Goal: Transaction & Acquisition: Purchase product/service

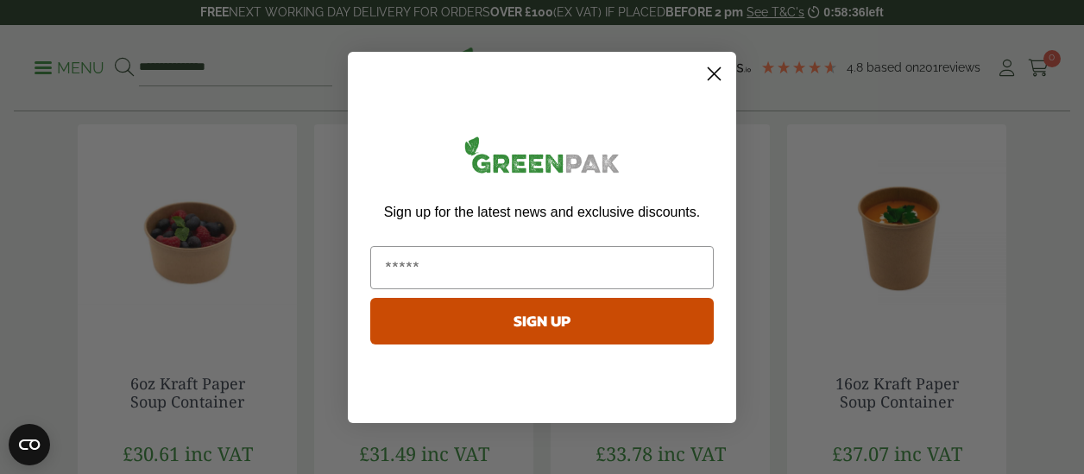
click at [718, 71] on circle "Close dialog" at bounding box center [714, 73] width 28 height 28
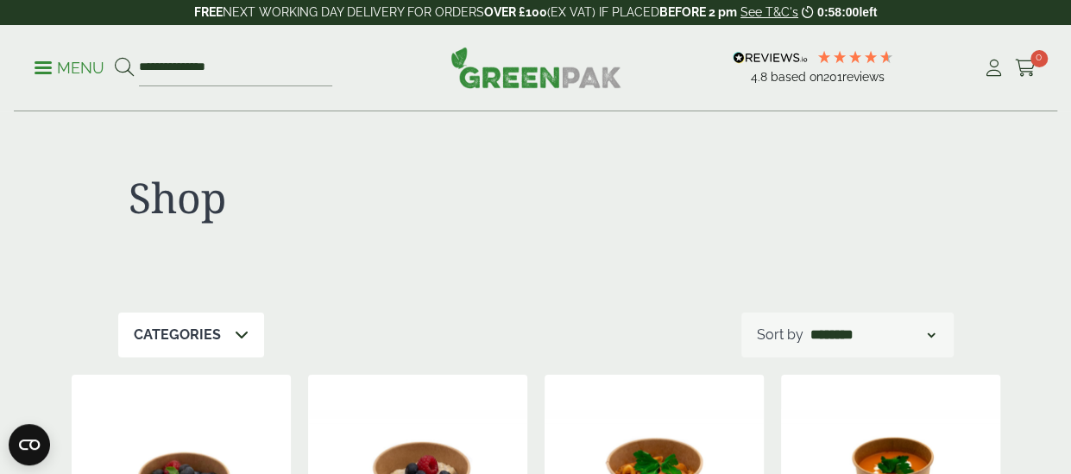
click at [71, 62] on p "Menu" at bounding box center [70, 68] width 70 height 21
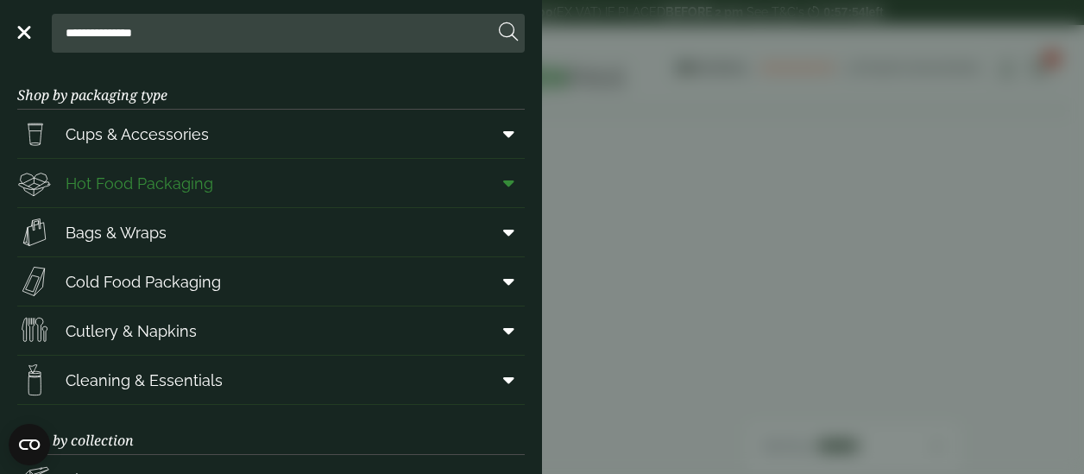
click at [486, 179] on span at bounding box center [505, 182] width 39 height 33
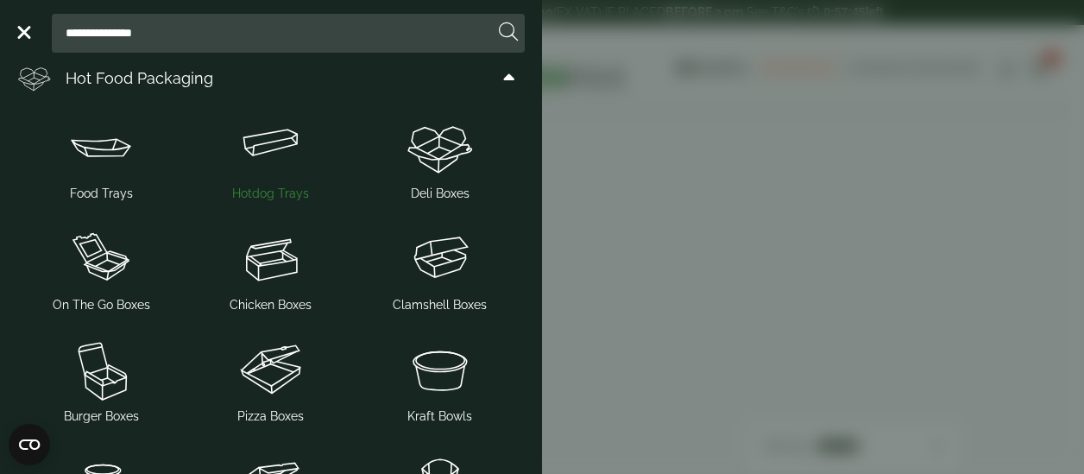
scroll to position [102, 0]
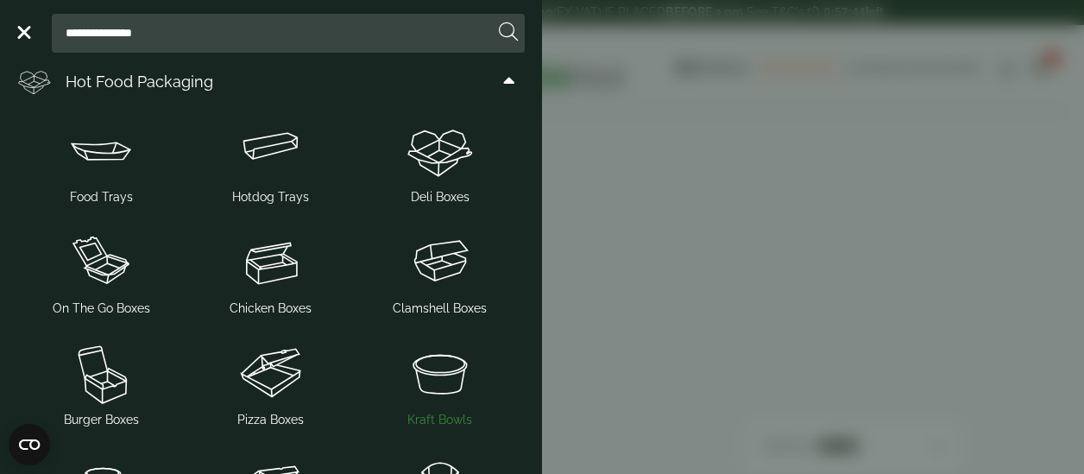
click at [428, 360] on img at bounding box center [439, 372] width 155 height 69
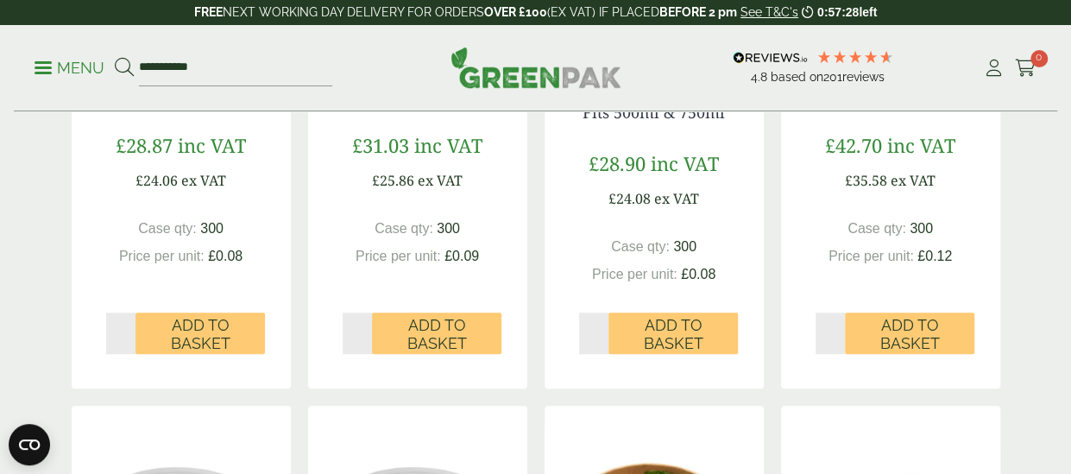
scroll to position [622, 0]
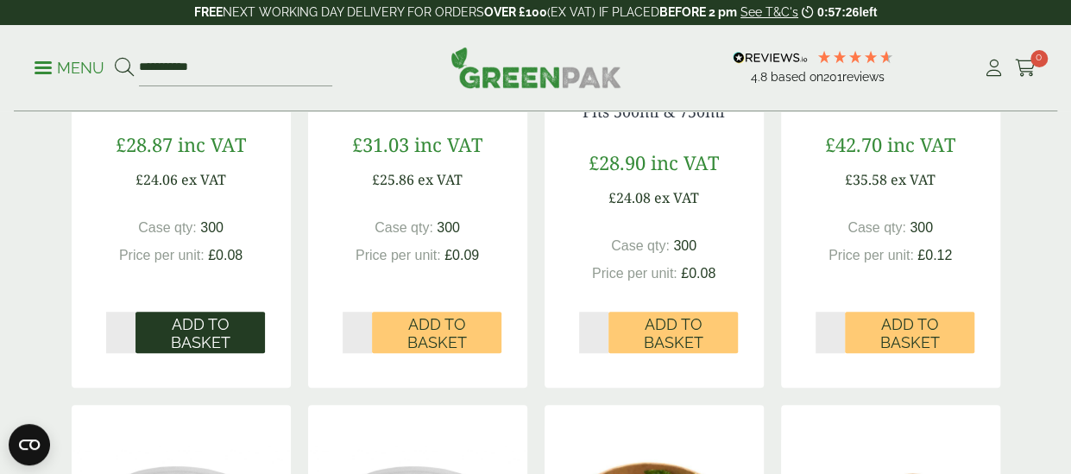
click at [223, 327] on span "Add to Basket" at bounding box center [200, 333] width 105 height 37
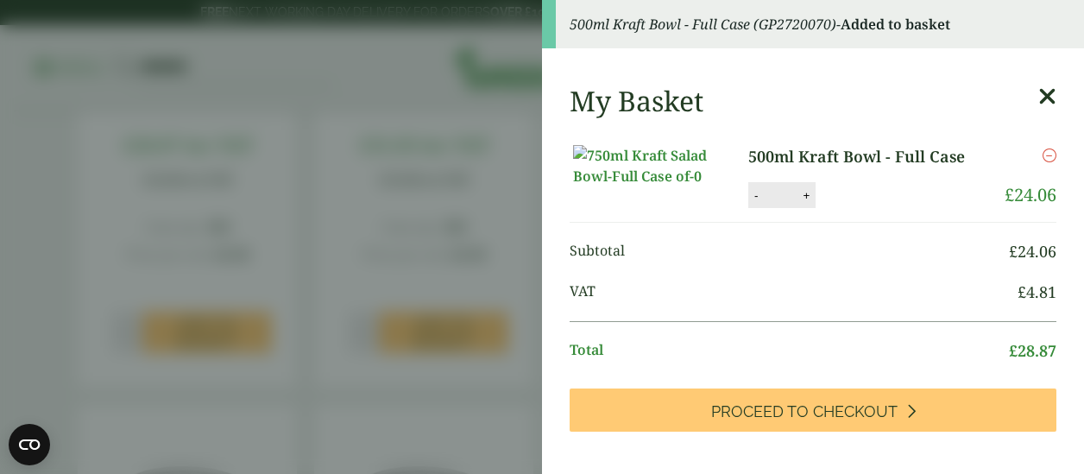
click at [1038, 88] on icon at bounding box center [1047, 97] width 18 height 24
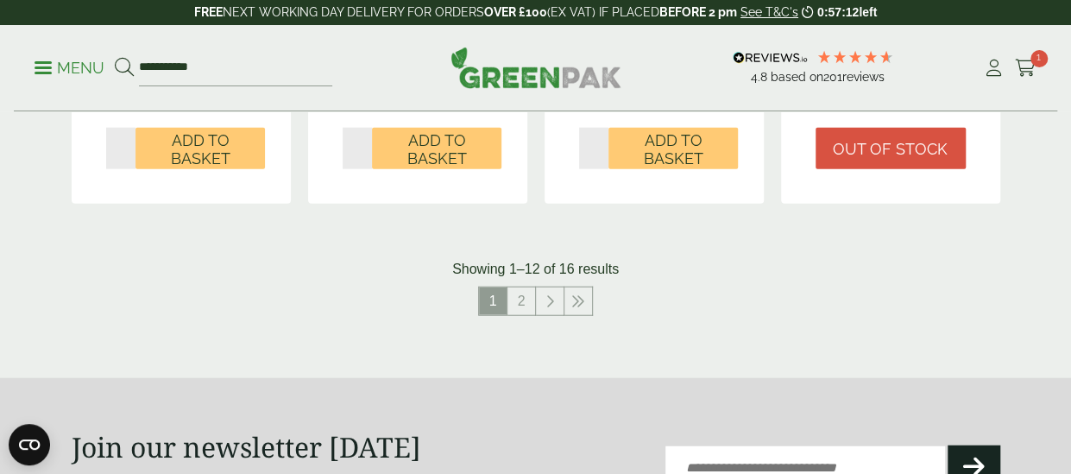
scroll to position [1968, 0]
drag, startPoint x: 342, startPoint y: 524, endPoint x: 305, endPoint y: 524, distance: 36.2
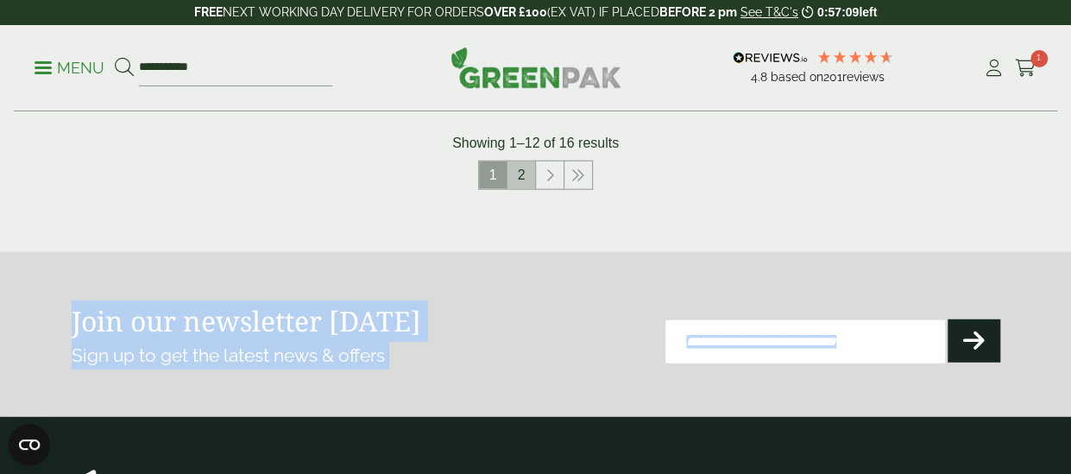
click at [528, 176] on link "2" at bounding box center [521, 175] width 28 height 28
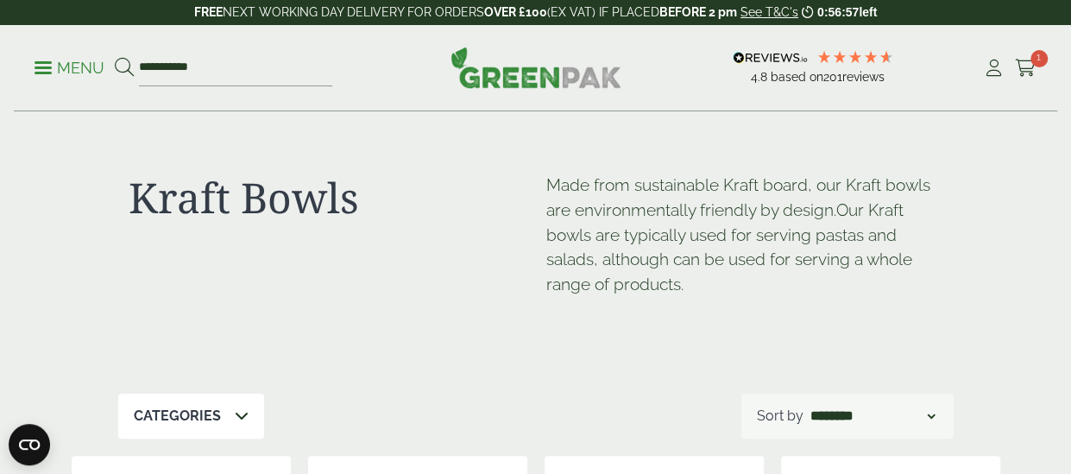
click at [85, 56] on ul "**********" at bounding box center [184, 68] width 298 height 36
click at [69, 71] on p "Menu" at bounding box center [70, 68] width 70 height 21
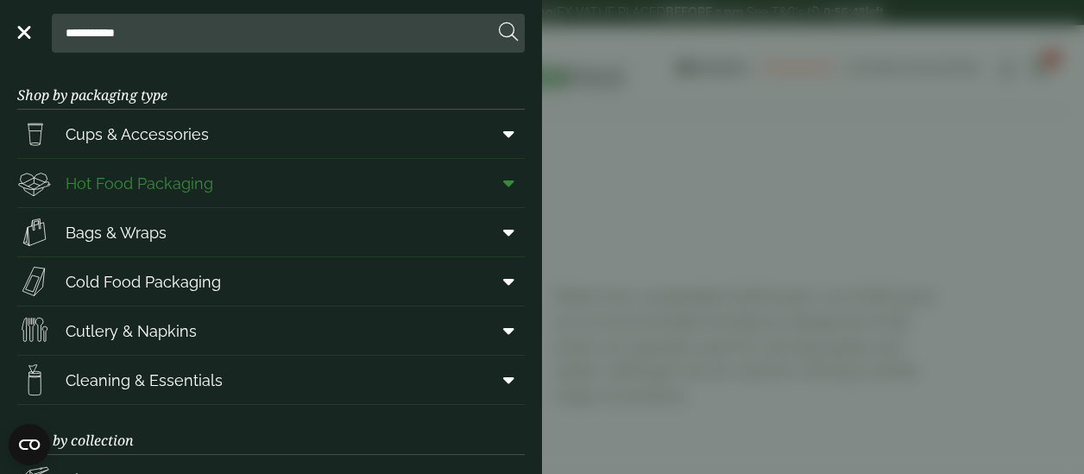
click at [162, 184] on span "Hot Food Packaging" at bounding box center [140, 183] width 148 height 23
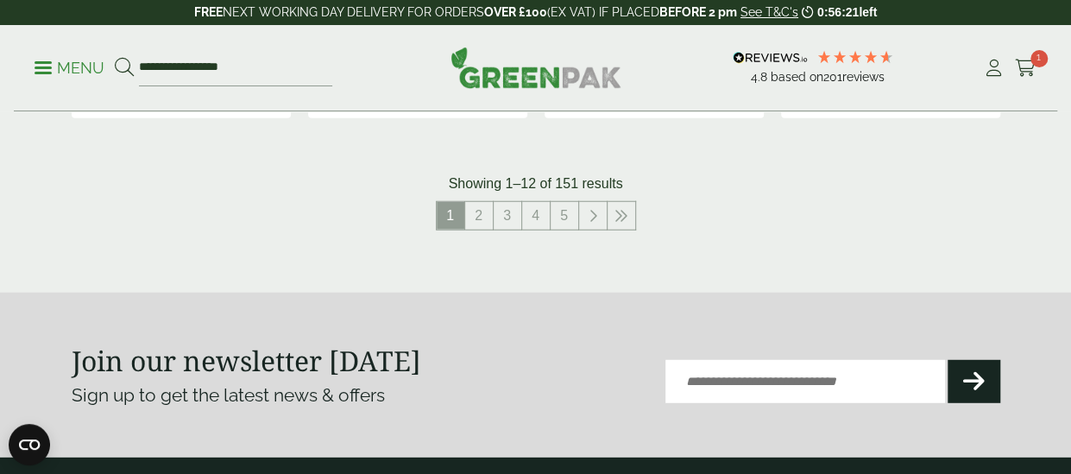
scroll to position [2146, 0]
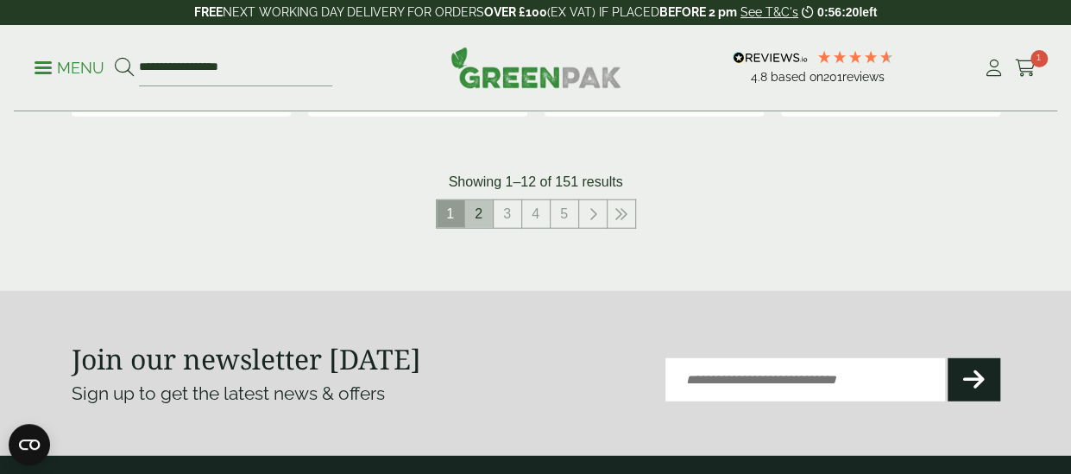
click at [486, 204] on link "2" at bounding box center [479, 214] width 28 height 28
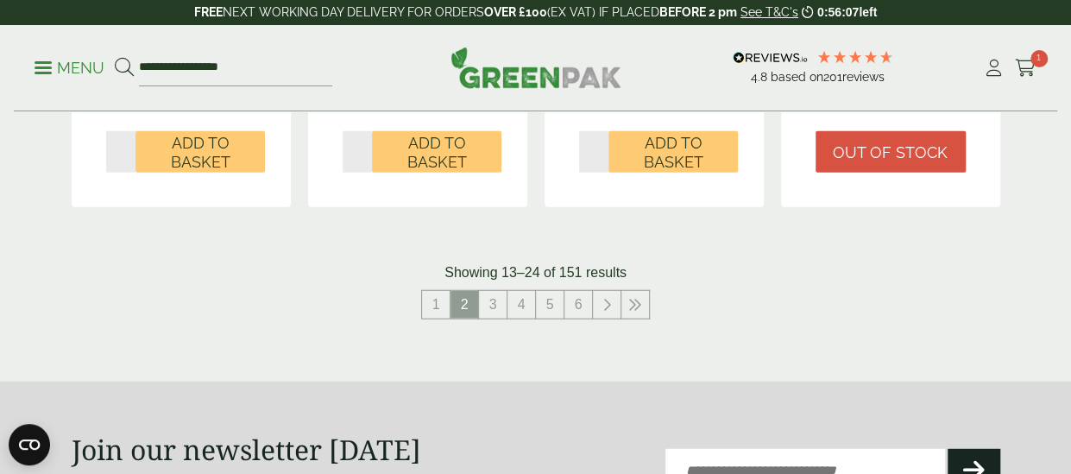
scroll to position [2094, 0]
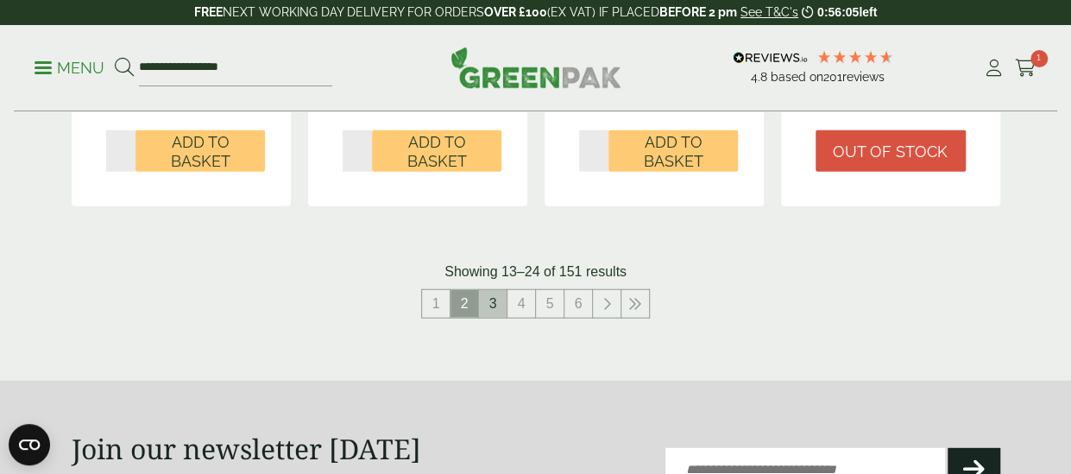
click at [497, 314] on link "3" at bounding box center [493, 304] width 28 height 28
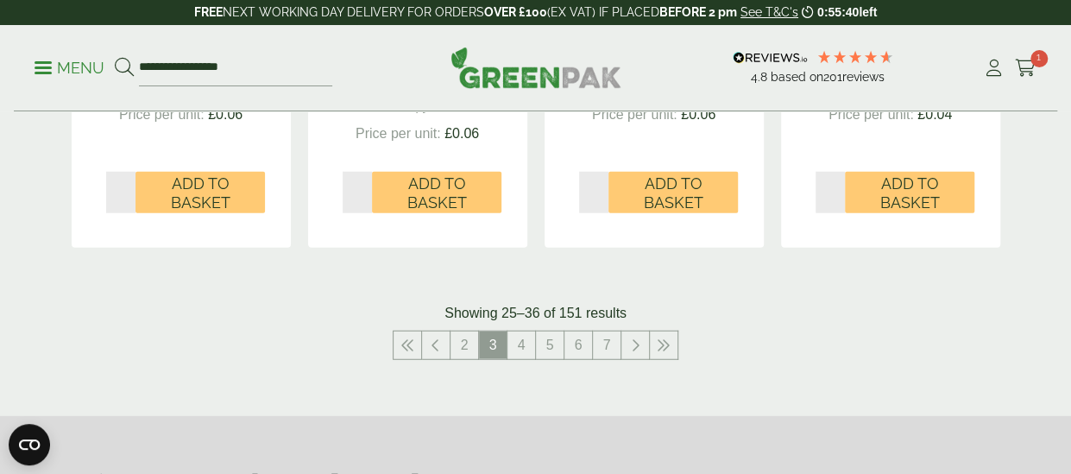
scroll to position [2053, 0]
click at [518, 335] on link "4" at bounding box center [521, 344] width 28 height 28
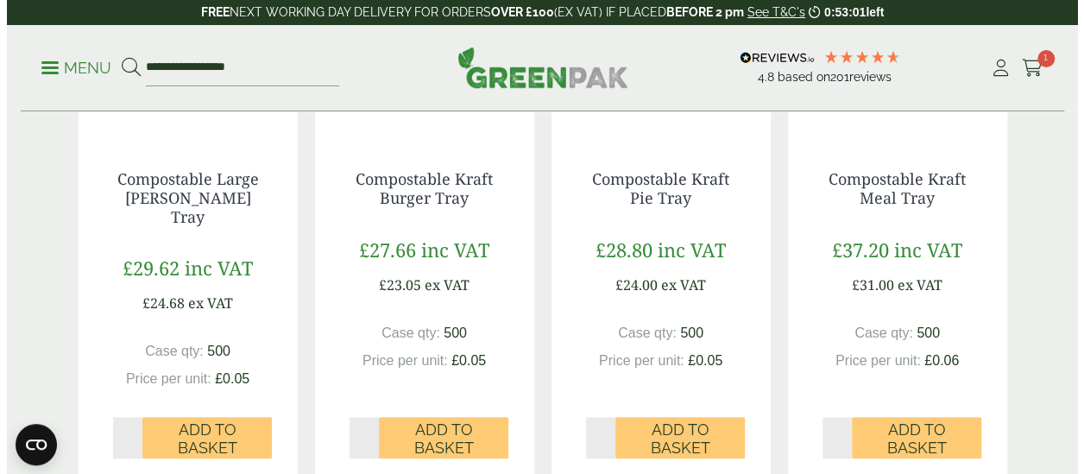
scroll to position [626, 0]
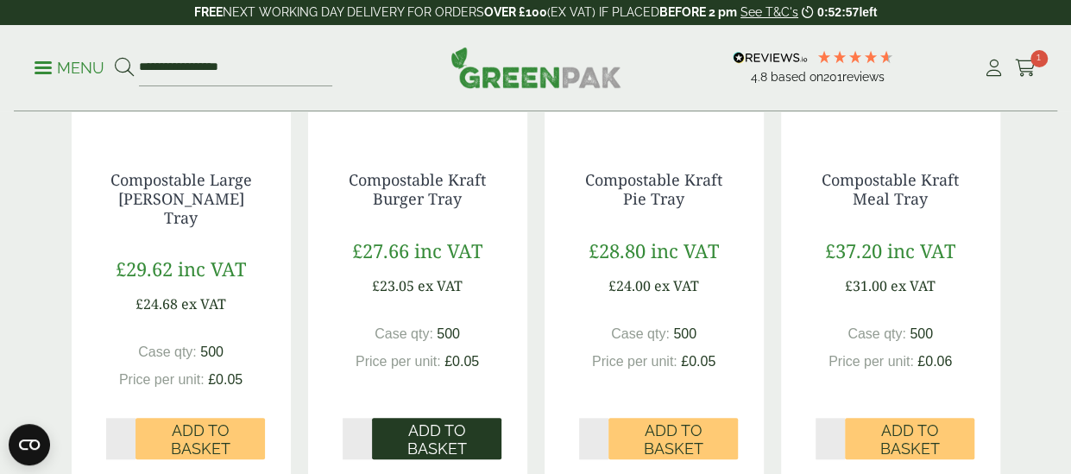
click at [436, 421] on span "Add to Basket" at bounding box center [436, 439] width 105 height 37
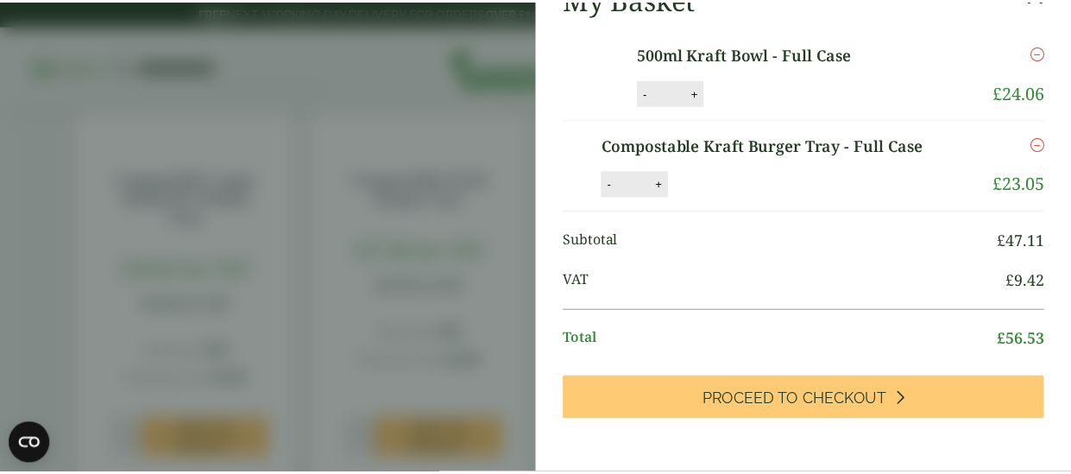
scroll to position [126, 0]
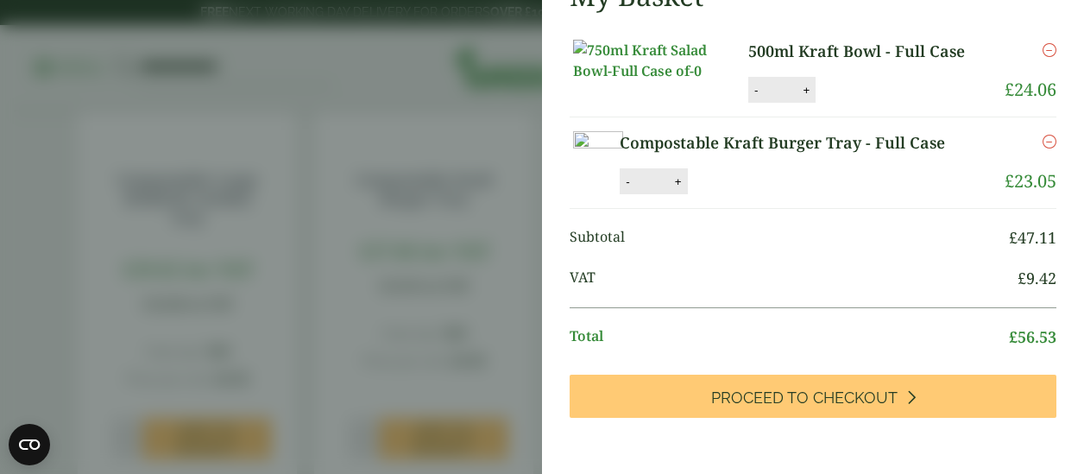
click at [412, 332] on aside "Compostable Kraft Burger Tray - Full Case (GP5430023) - Added to basket My Bask…" at bounding box center [542, 237] width 1084 height 474
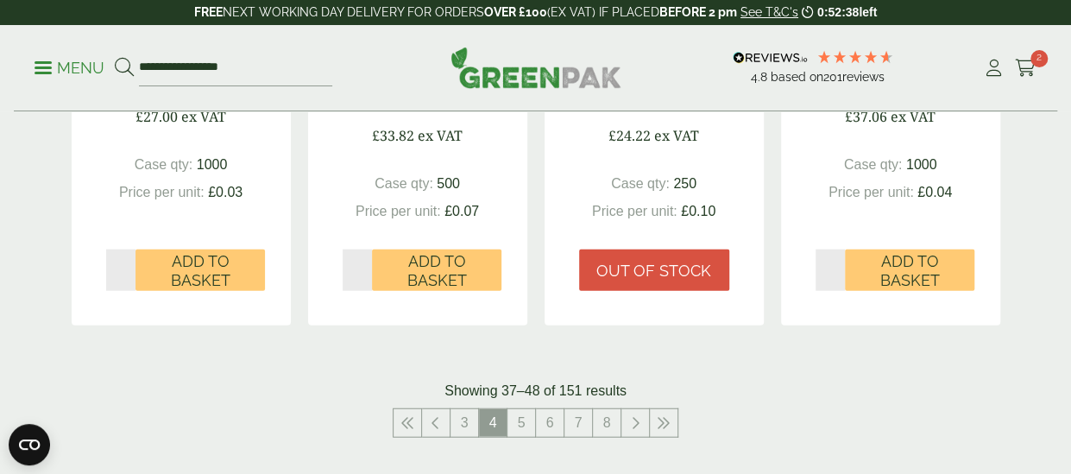
scroll to position [1976, 0]
click at [518, 408] on link "5" at bounding box center [521, 422] width 28 height 28
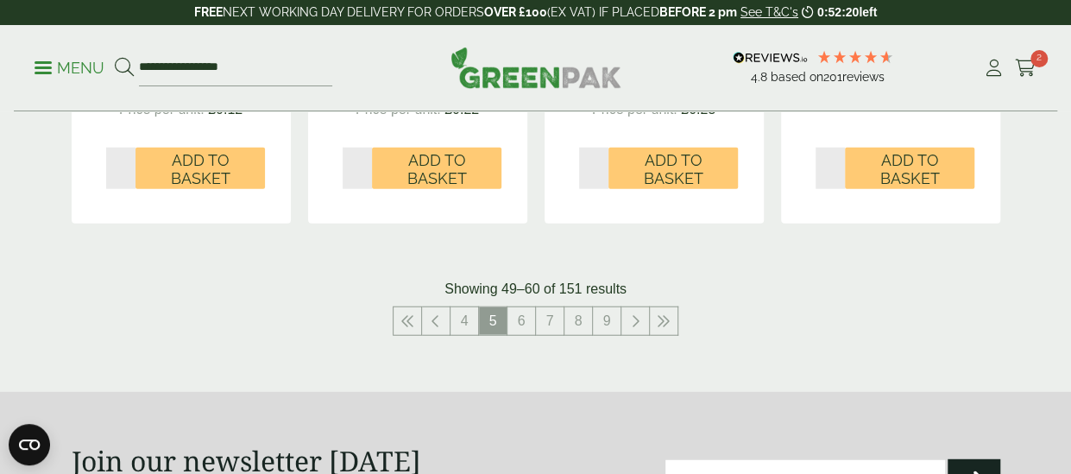
scroll to position [2063, 0]
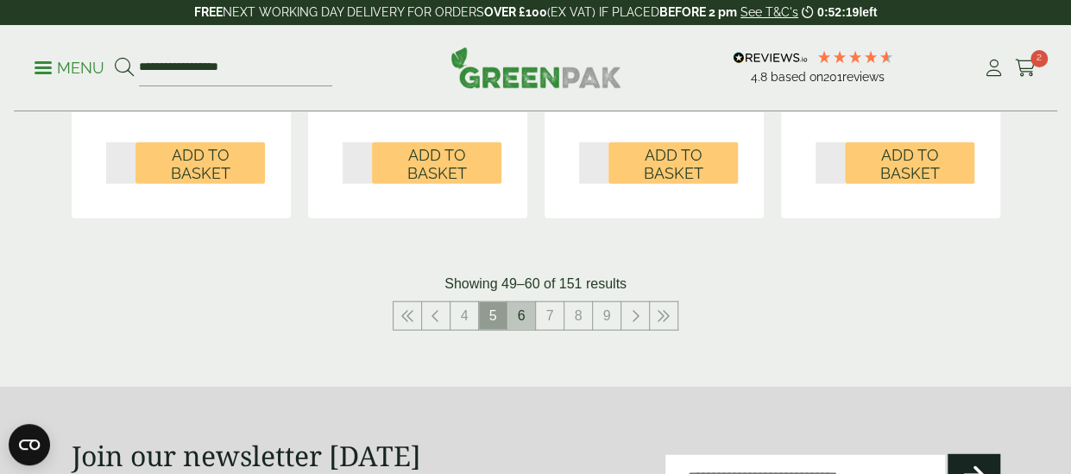
click at [524, 316] on link "6" at bounding box center [521, 316] width 28 height 28
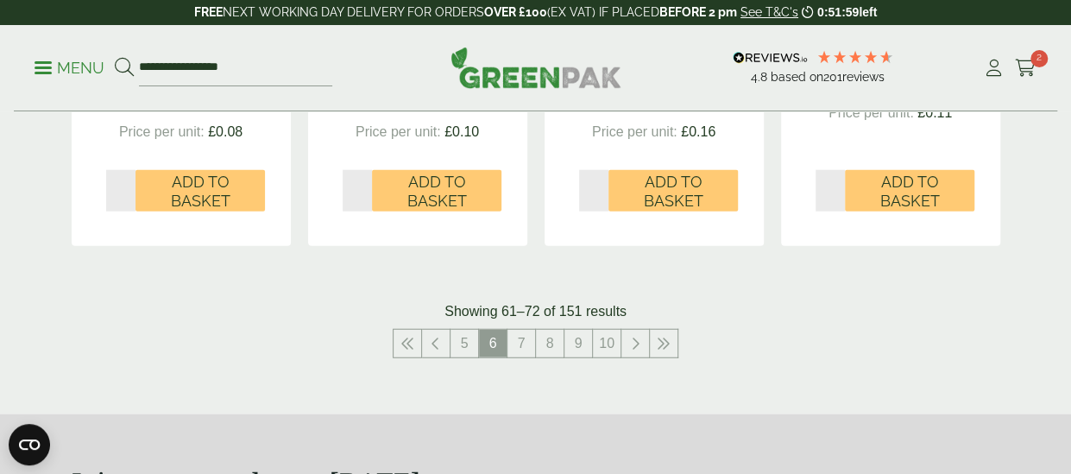
scroll to position [2055, 0]
click at [512, 350] on link "7" at bounding box center [521, 343] width 28 height 28
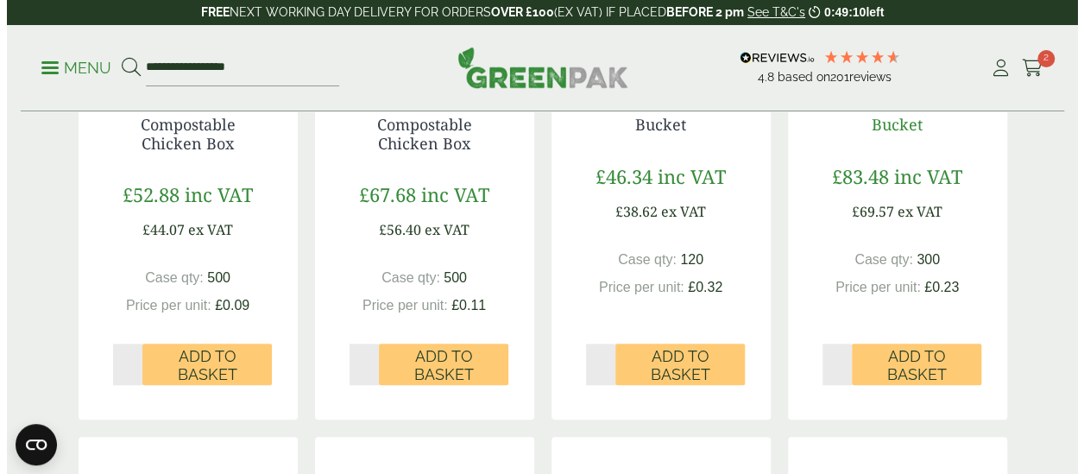
scroll to position [701, 0]
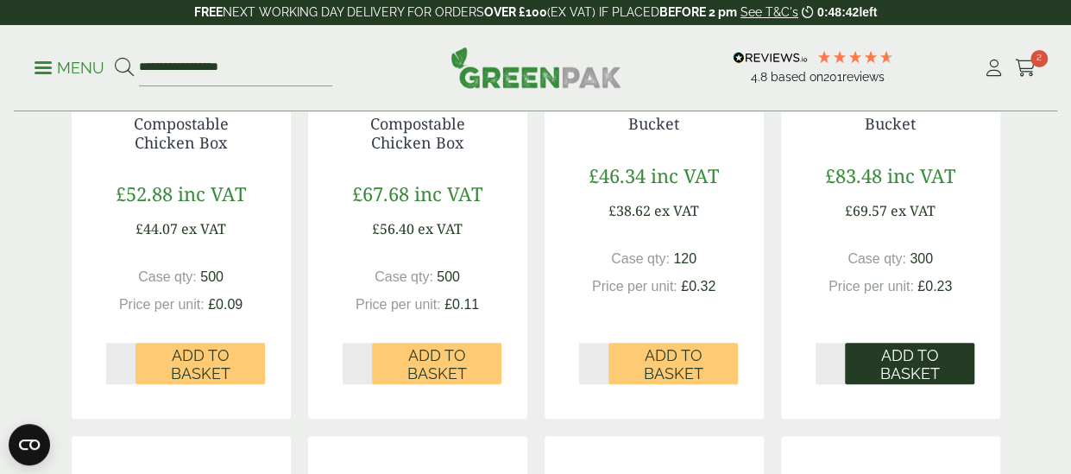
click at [878, 368] on span "Add to Basket" at bounding box center [909, 364] width 105 height 37
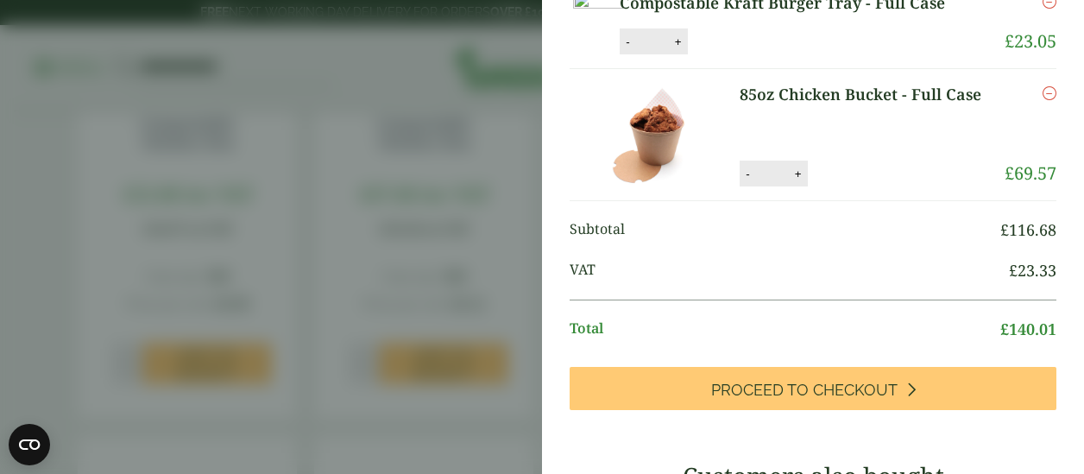
scroll to position [0, 0]
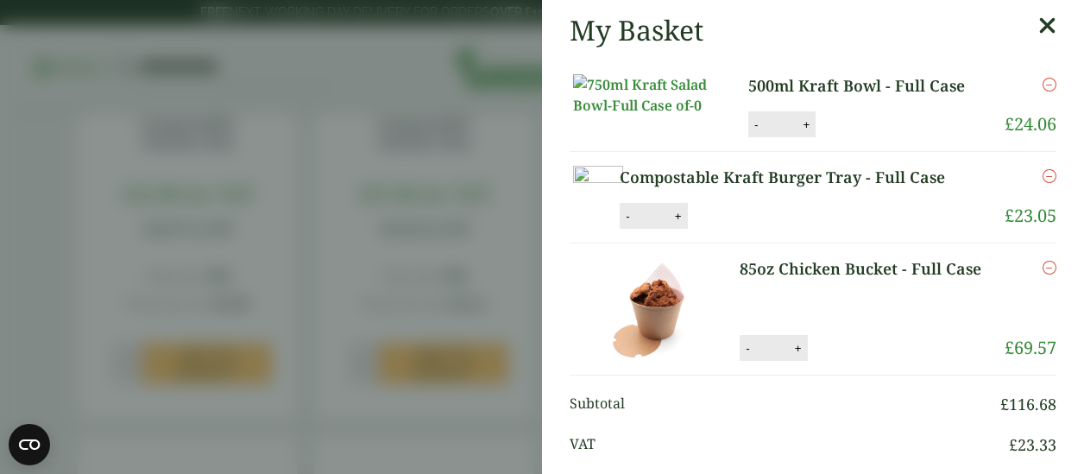
click at [637, 93] on img at bounding box center [650, 94] width 155 height 41
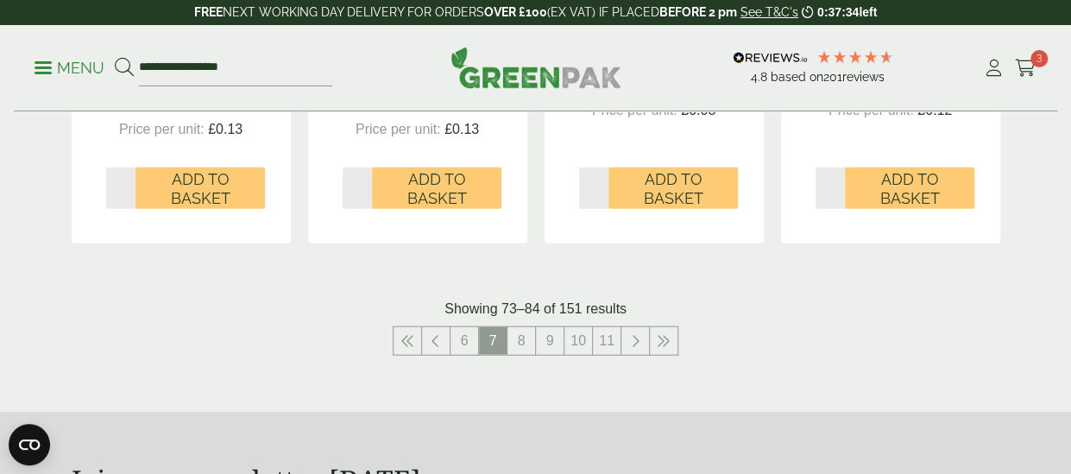
scroll to position [2057, 0]
click at [416, 339] on link at bounding box center [407, 340] width 28 height 28
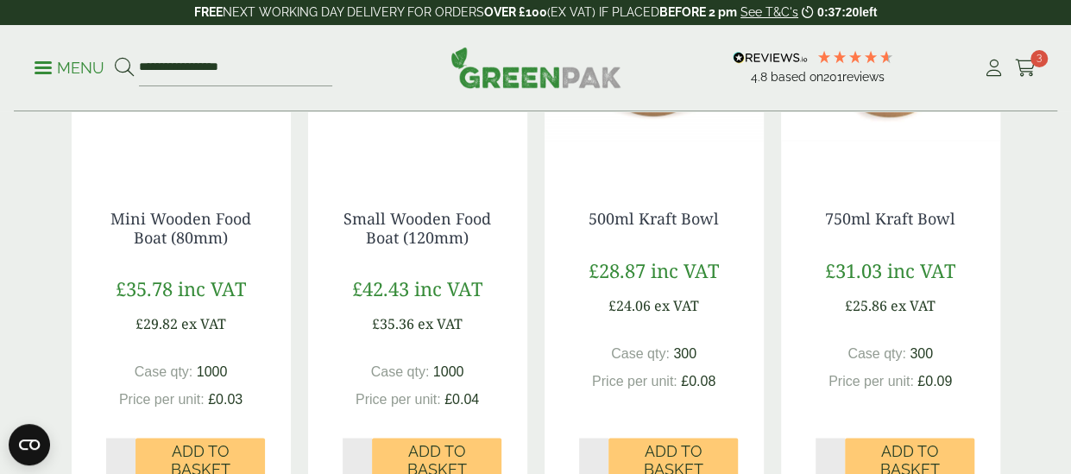
scroll to position [1176, 0]
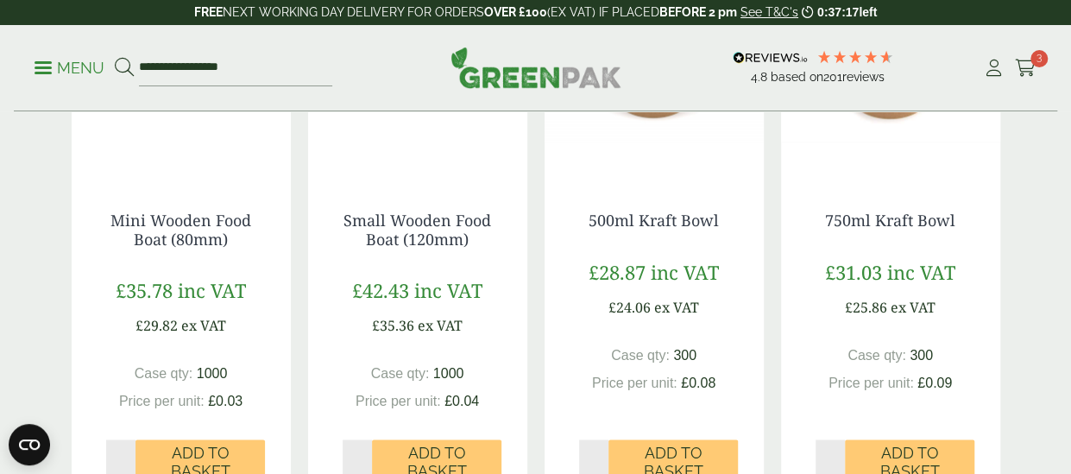
click at [914, 172] on img at bounding box center [890, 69] width 219 height 216
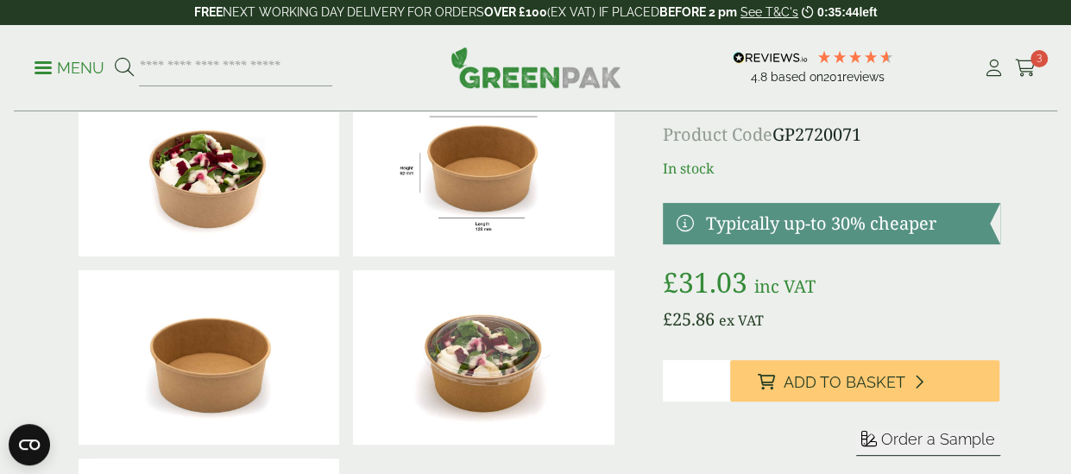
scroll to position [98, 0]
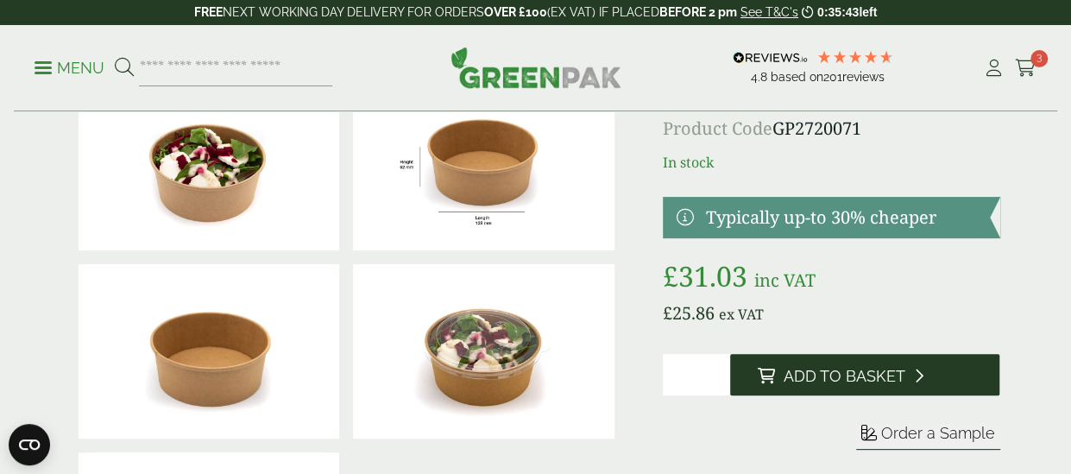
click at [839, 378] on span "Add to Basket" at bounding box center [844, 376] width 122 height 19
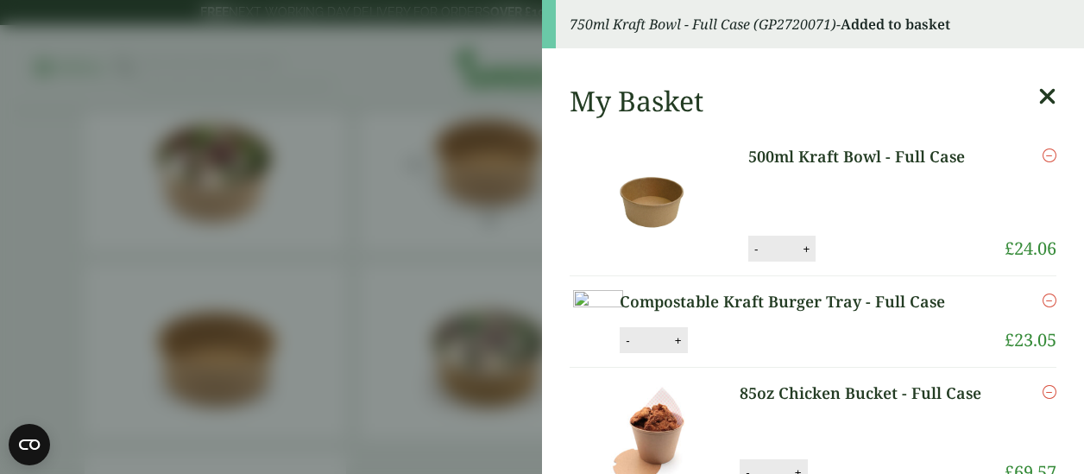
click at [455, 245] on aside "750ml Kraft Bowl - Full Case (GP2720071) - Added to basket My Basket 500ml Kraf…" at bounding box center [542, 237] width 1084 height 474
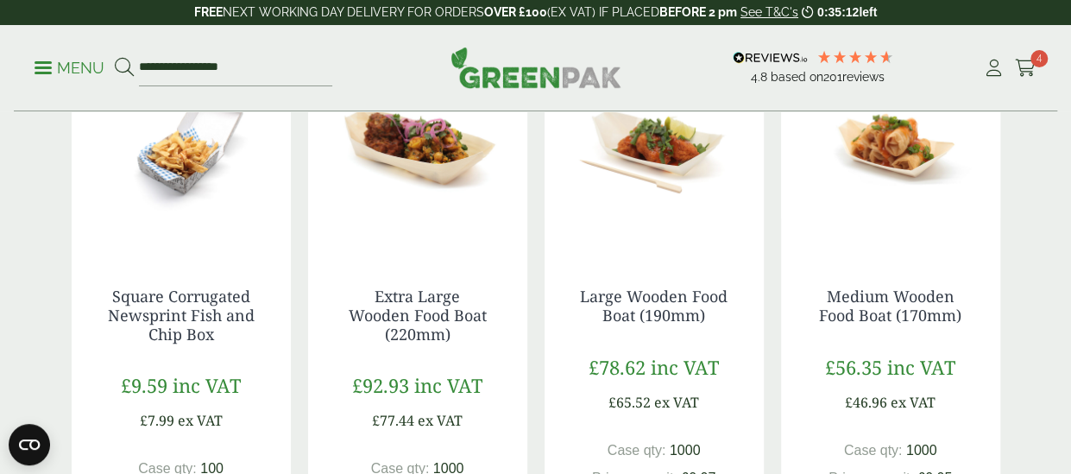
scroll to position [505, 0]
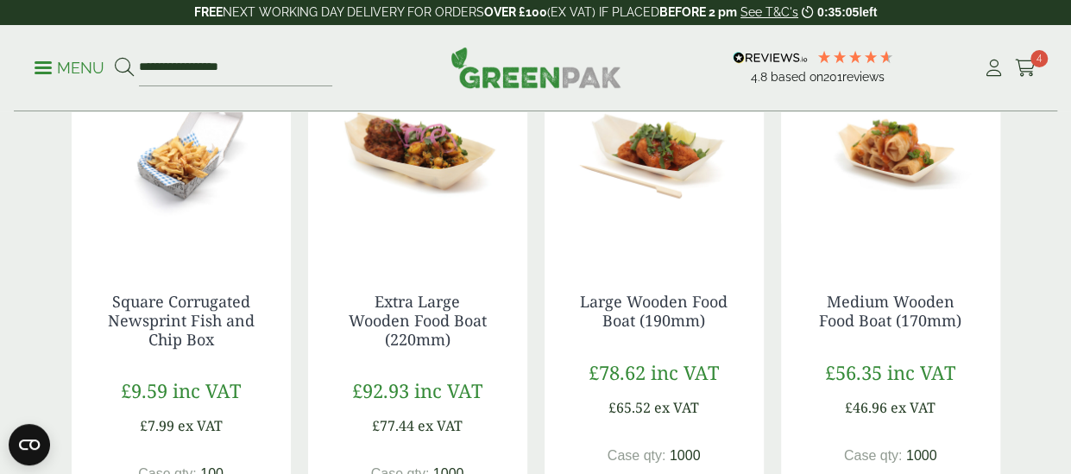
click at [878, 247] on img at bounding box center [890, 150] width 219 height 216
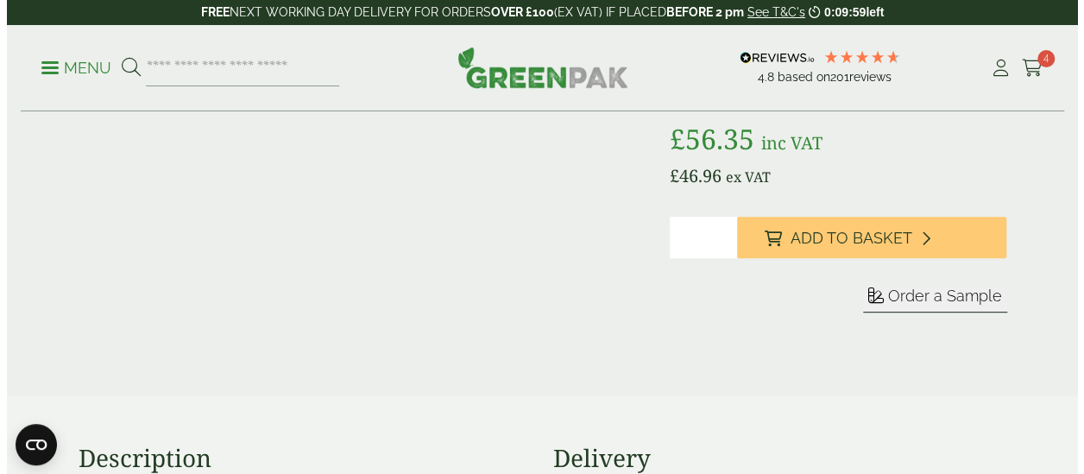
scroll to position [262, 0]
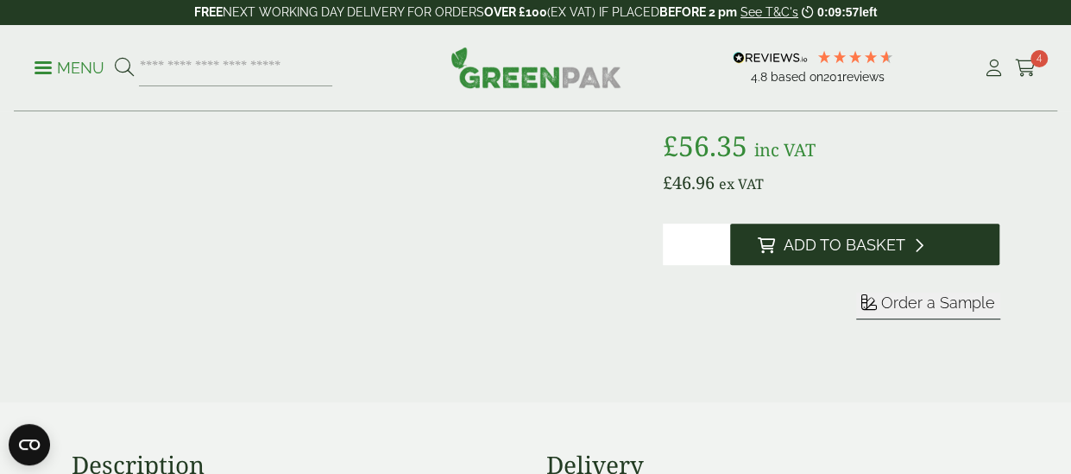
click at [878, 249] on span "Add to Basket" at bounding box center [844, 245] width 122 height 19
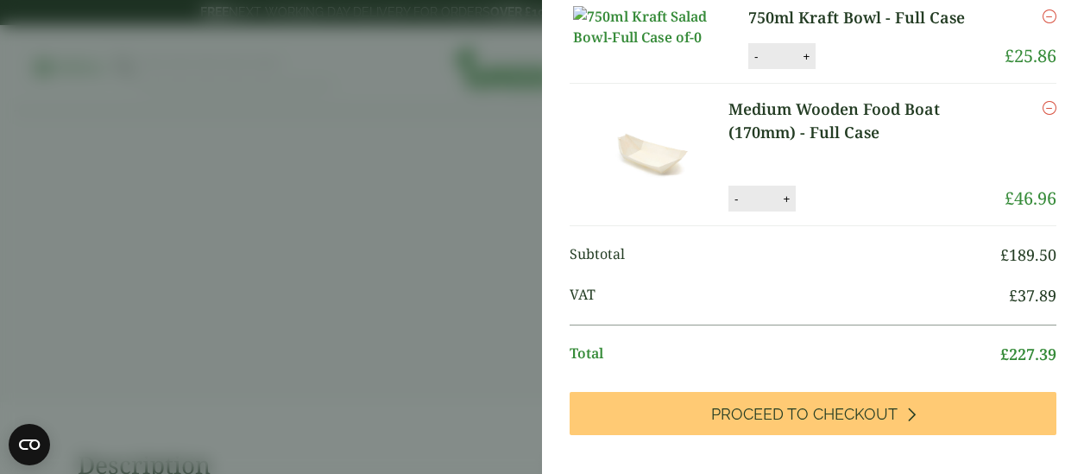
scroll to position [364, 0]
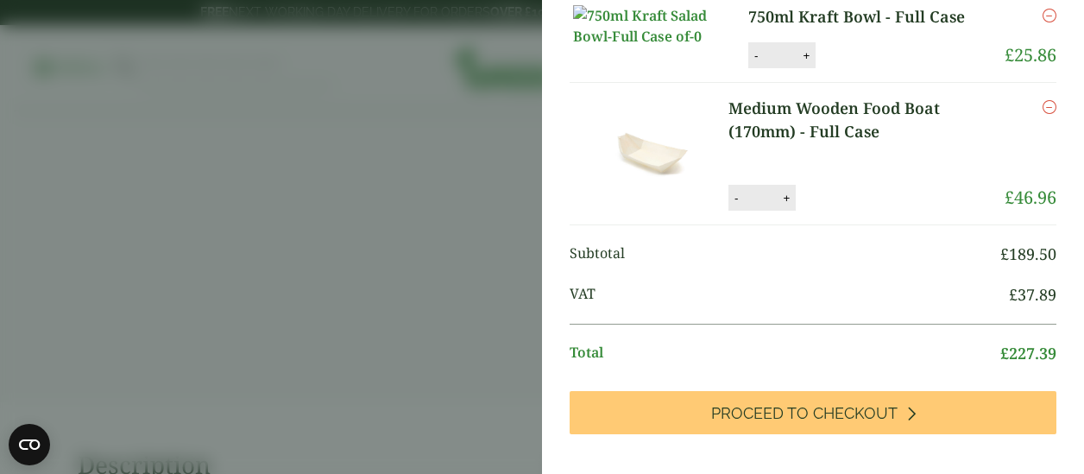
click at [642, 210] on img at bounding box center [650, 154] width 155 height 114
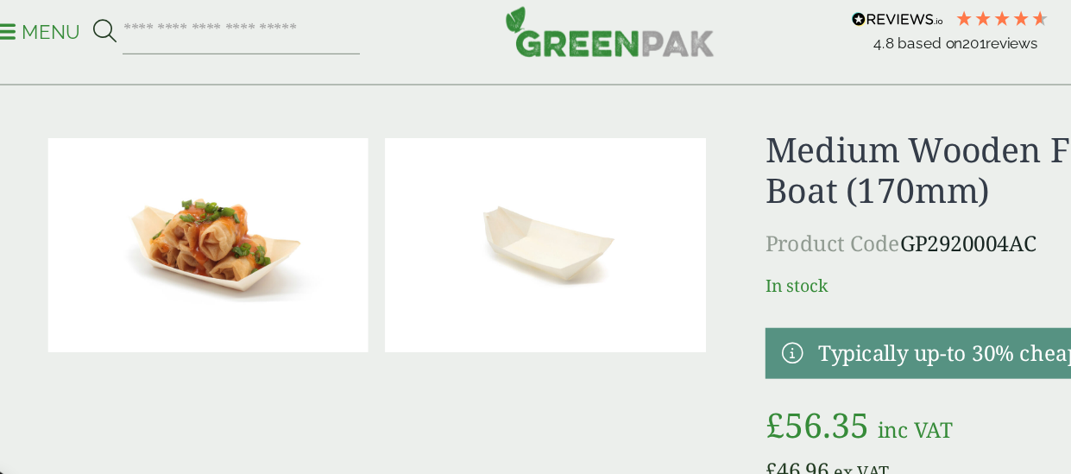
scroll to position [21, 0]
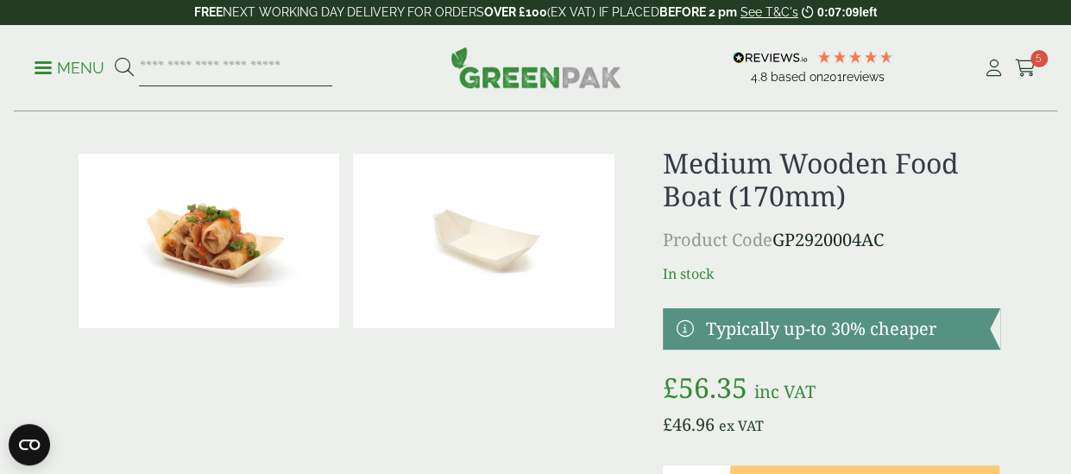
click at [254, 67] on input "search" at bounding box center [235, 68] width 193 height 36
type input "*********"
click at [115, 57] on button at bounding box center [124, 68] width 19 height 22
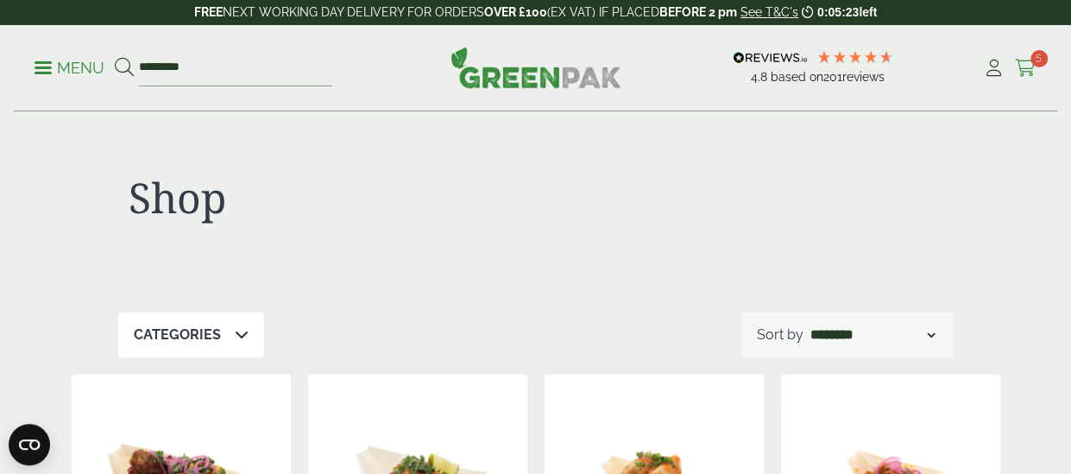
click at [1029, 66] on icon at bounding box center [1026, 68] width 22 height 17
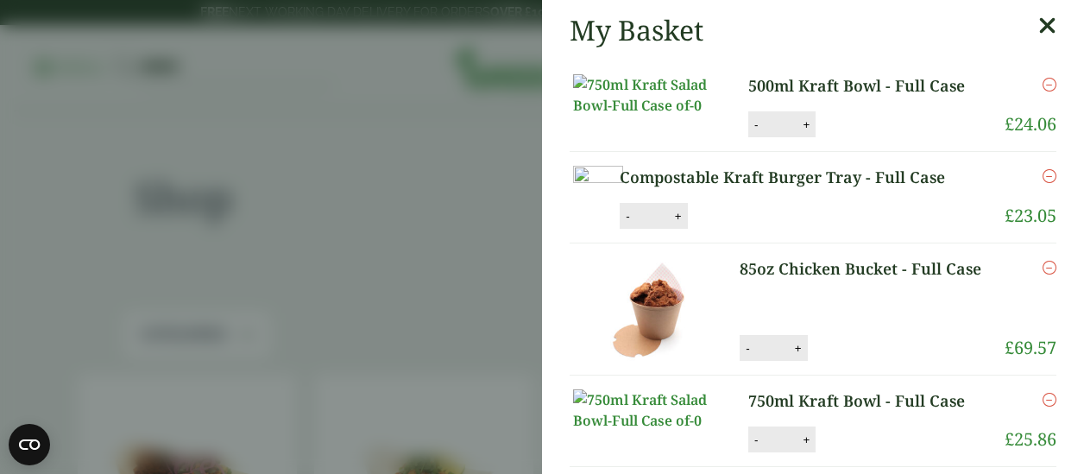
click at [1042, 85] on icon "Remove this item" at bounding box center [1049, 85] width 14 height 14
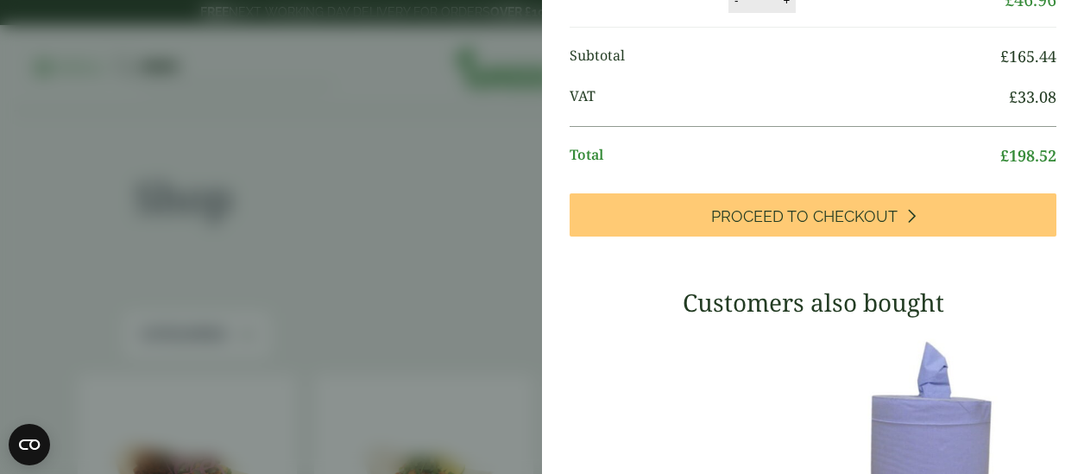
scroll to position [506, 0]
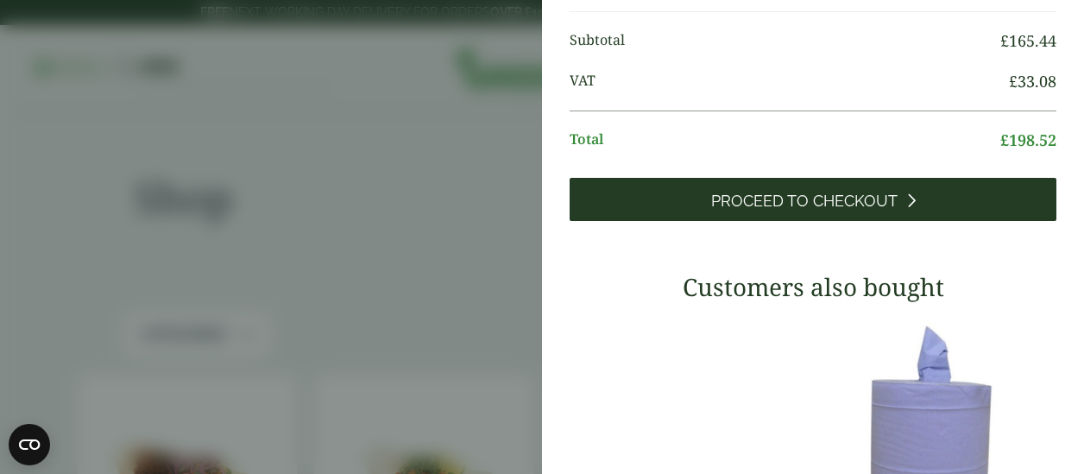
click at [838, 221] on link "Proceed to Checkout" at bounding box center [812, 199] width 487 height 43
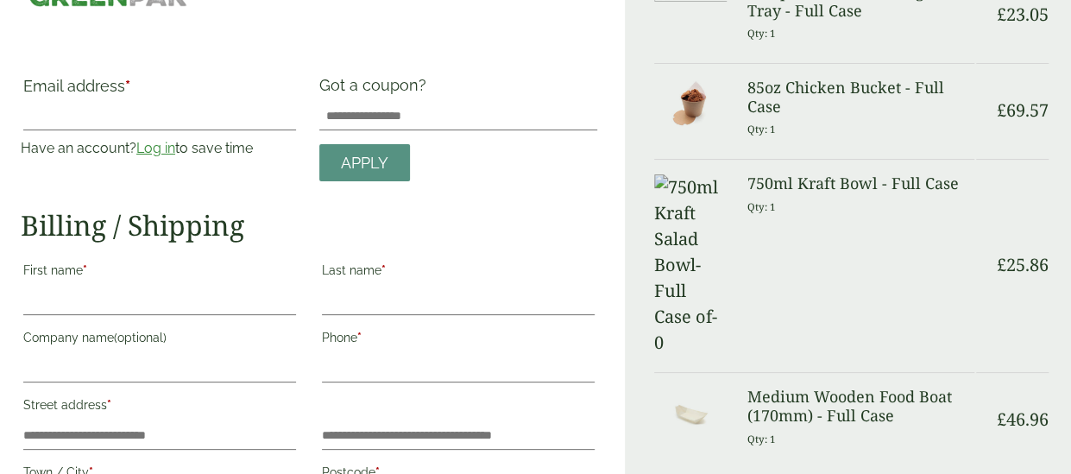
scroll to position [62, 0]
click at [129, 295] on input "First name *" at bounding box center [159, 300] width 273 height 28
type input "******"
type input "**********"
type input "********"
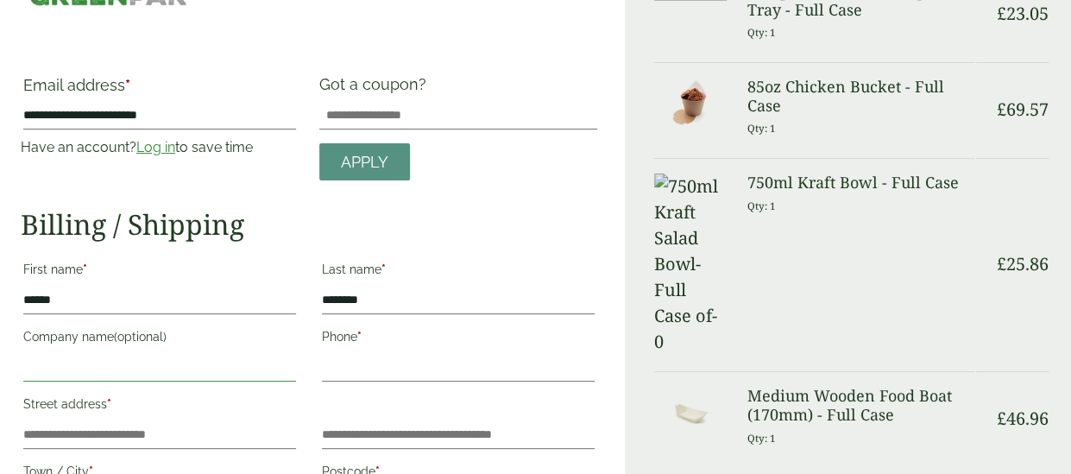
type input "********"
type input "**********"
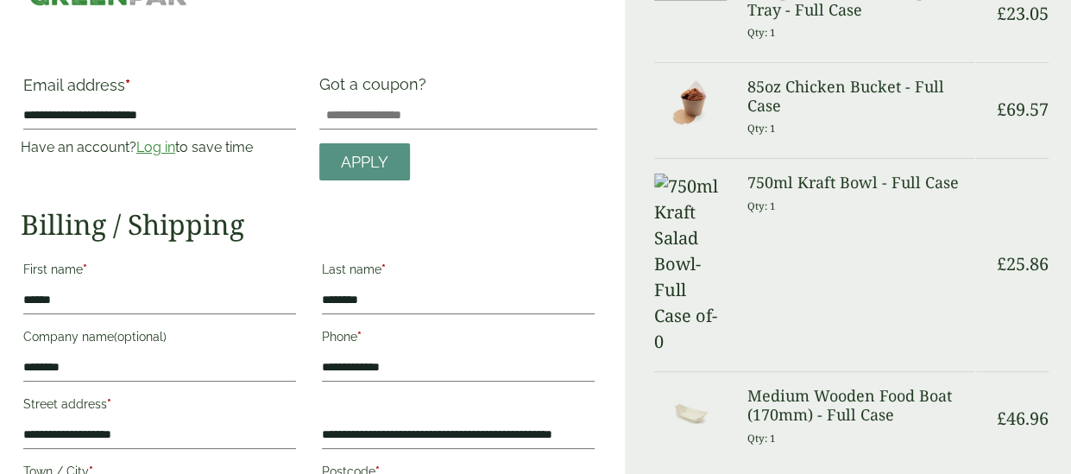
type input "*******"
type input "**********"
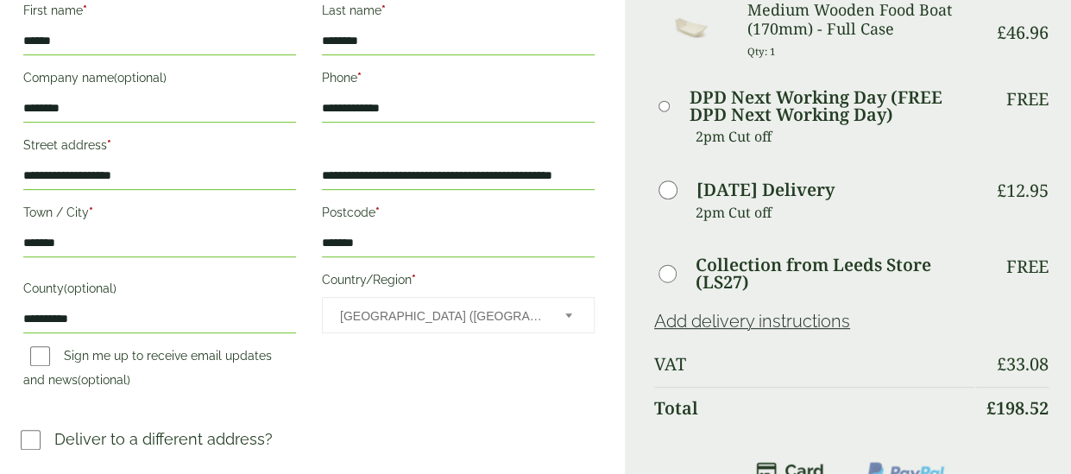
scroll to position [319, 0]
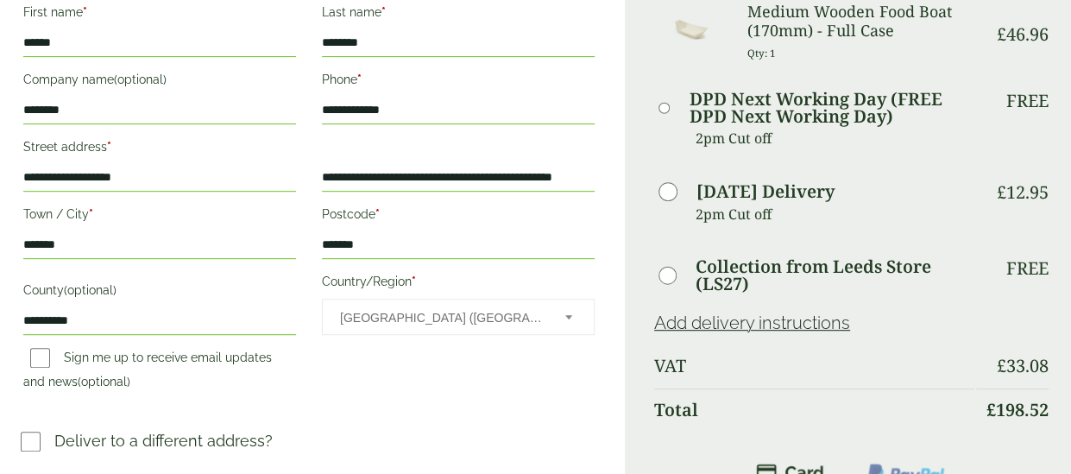
click at [185, 180] on input "**********" at bounding box center [159, 178] width 273 height 28
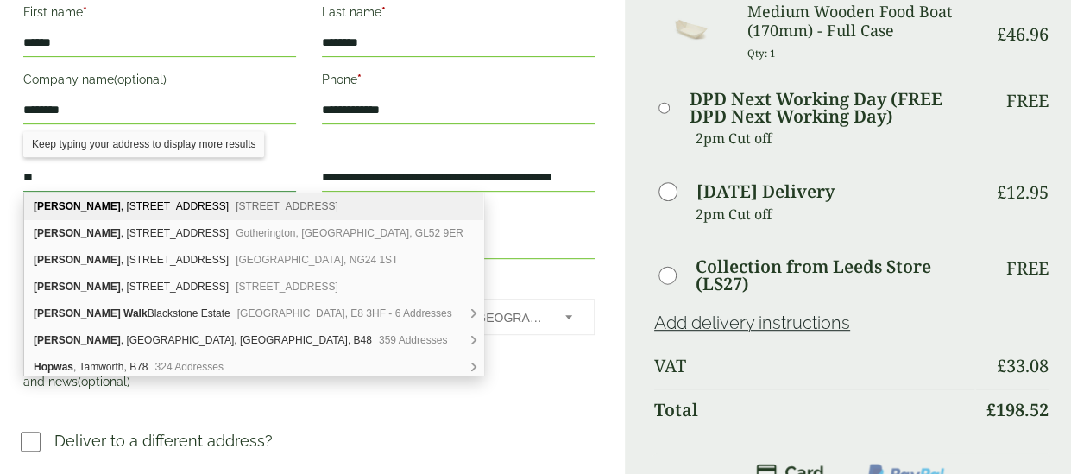
type input "*"
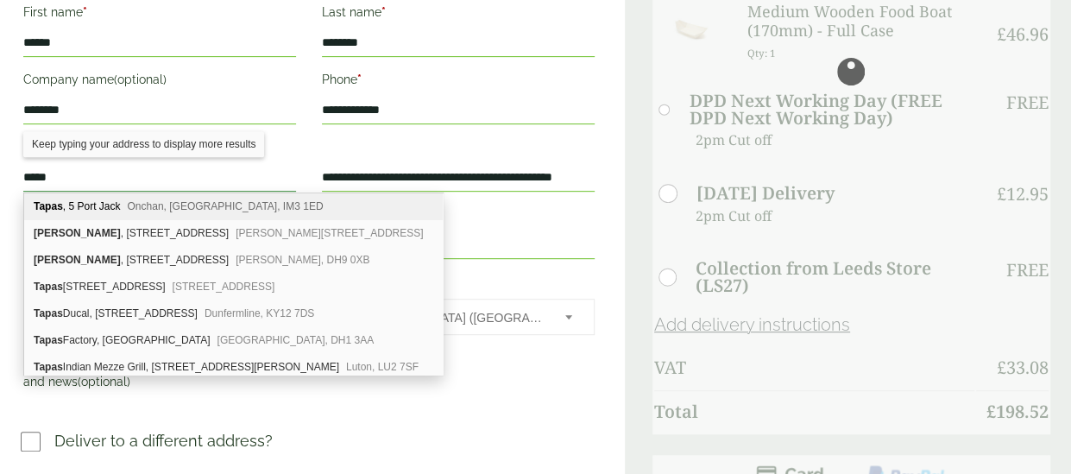
type input "*****"
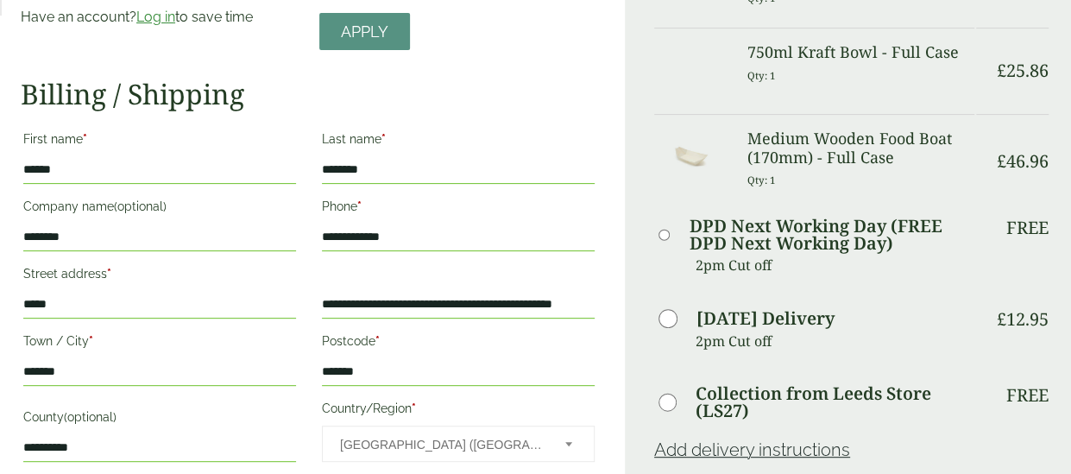
scroll to position [196, 0]
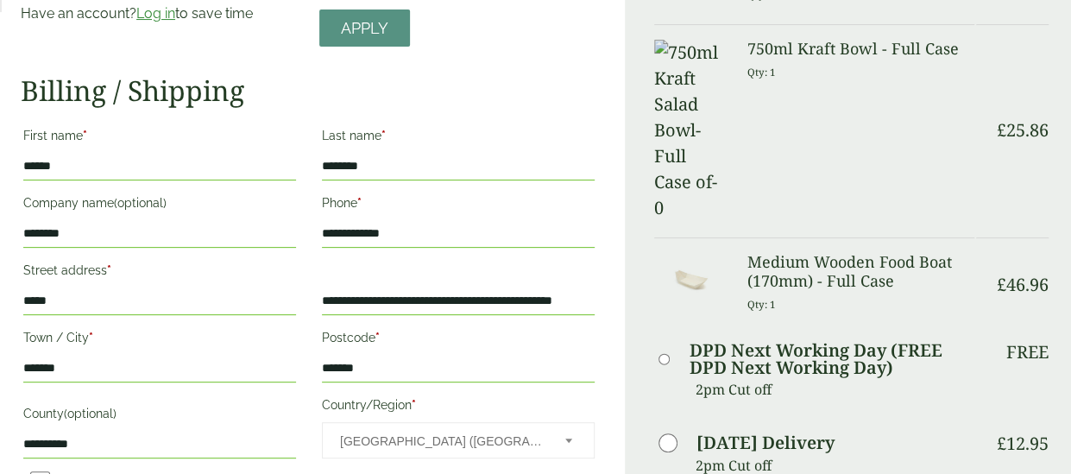
click at [154, 310] on input "*****" at bounding box center [159, 301] width 273 height 28
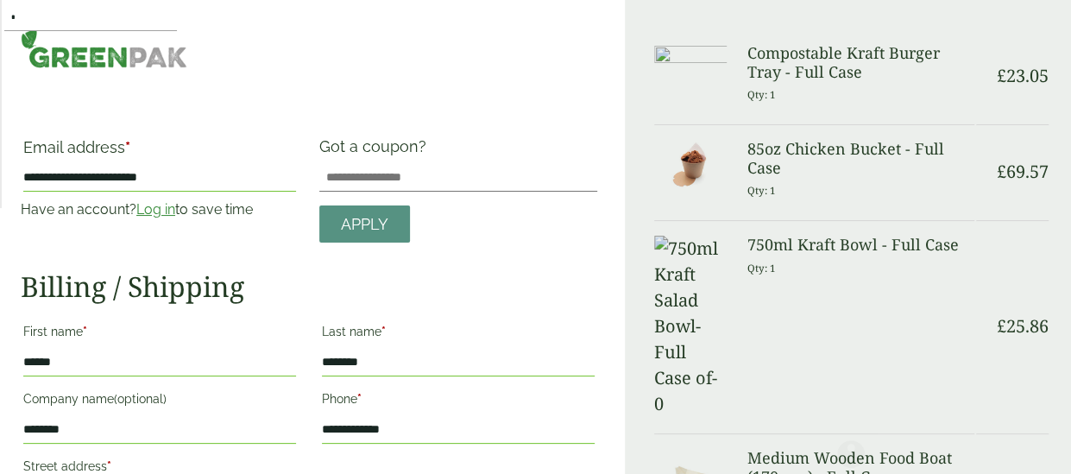
scroll to position [3009, 0]
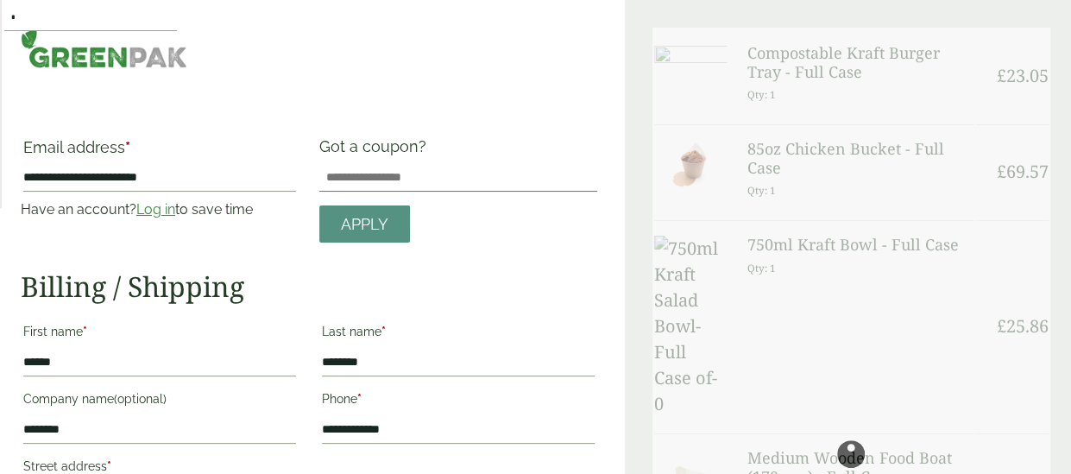
type input "*"
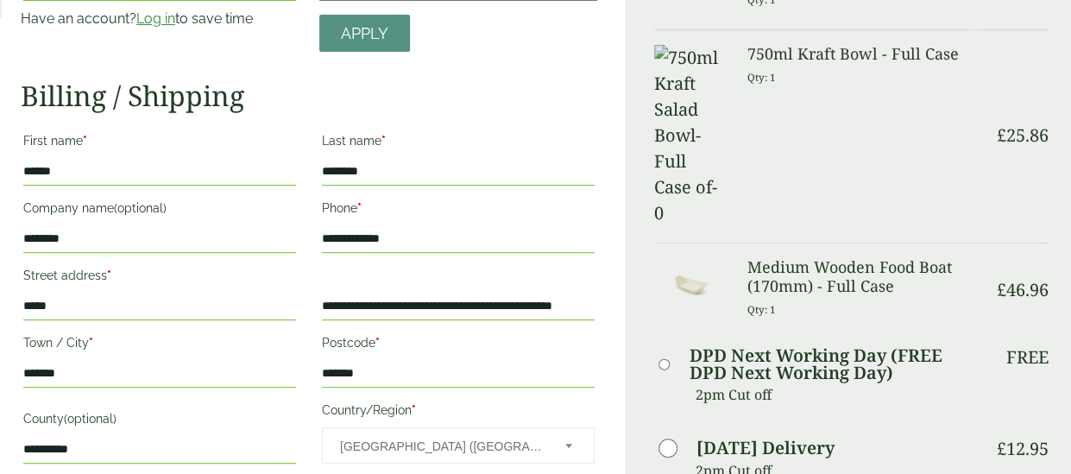
scroll to position [192, 0]
click at [197, 303] on input "*****" at bounding box center [159, 306] width 273 height 28
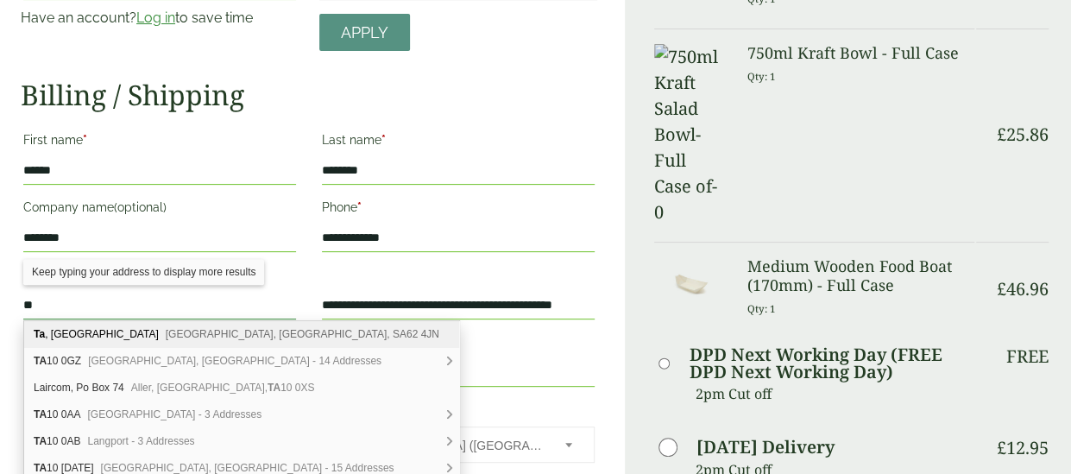
type input "*"
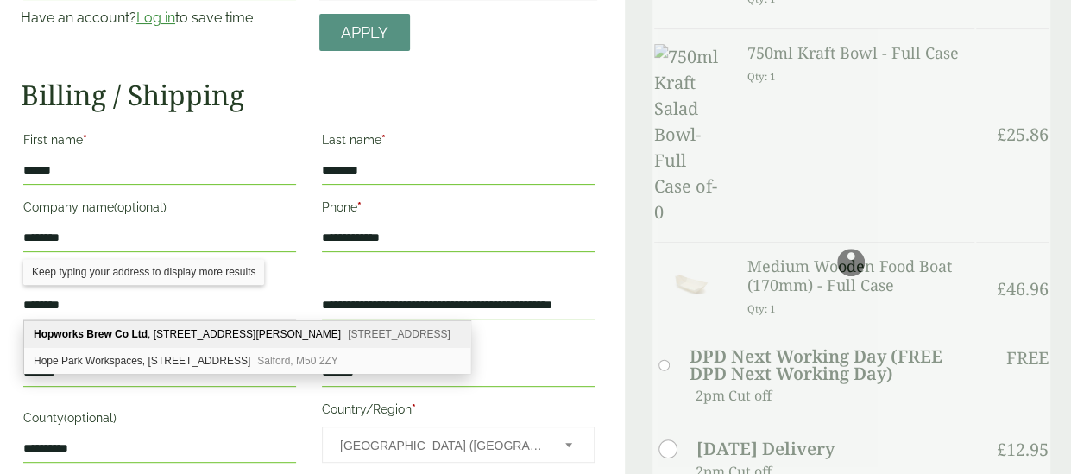
click at [195, 327] on div "Hopworks Brew Co Ltd , 335 Ranglet Road Walton Summit Centre Bamber Bridge, Pre…" at bounding box center [247, 334] width 446 height 27
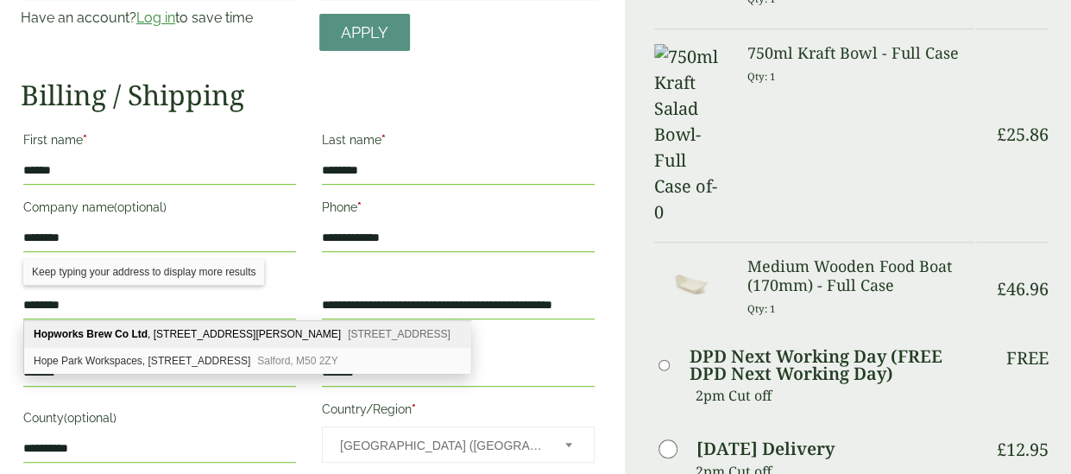
type input "**********"
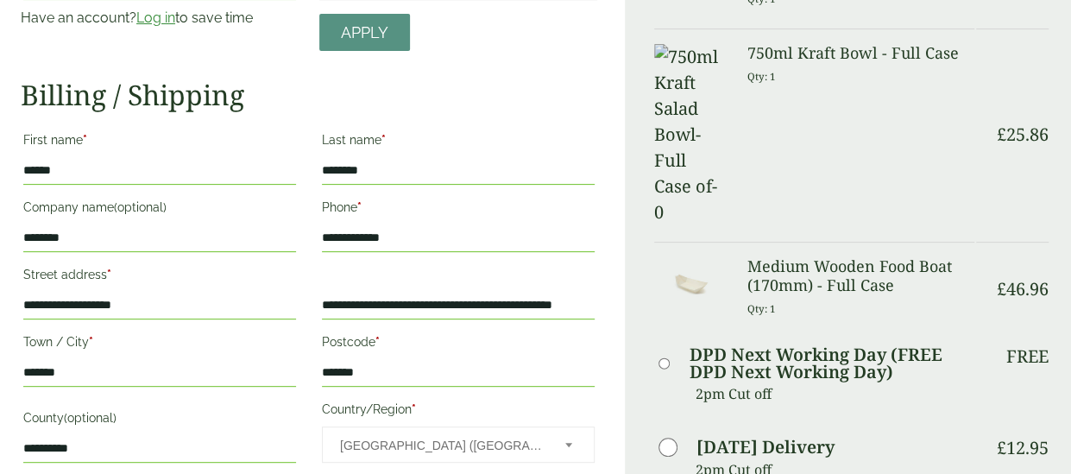
click at [135, 229] on input "********" at bounding box center [159, 238] width 273 height 28
type input "*"
type input "**********"
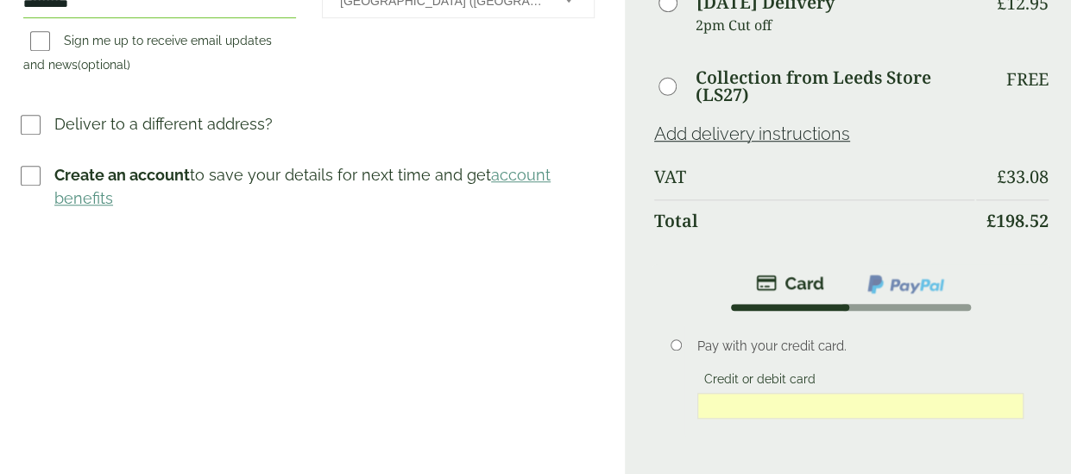
scroll to position [698, 0]
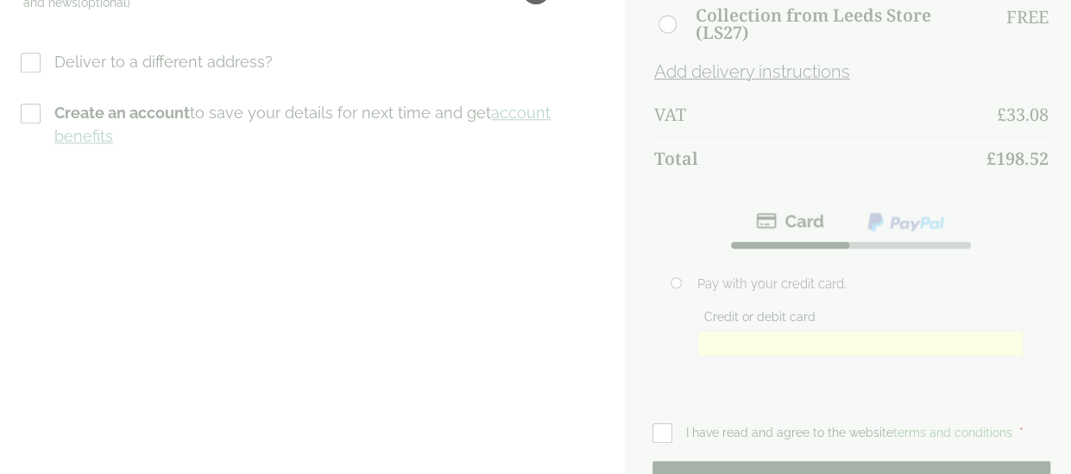
scroll to position [0, 0]
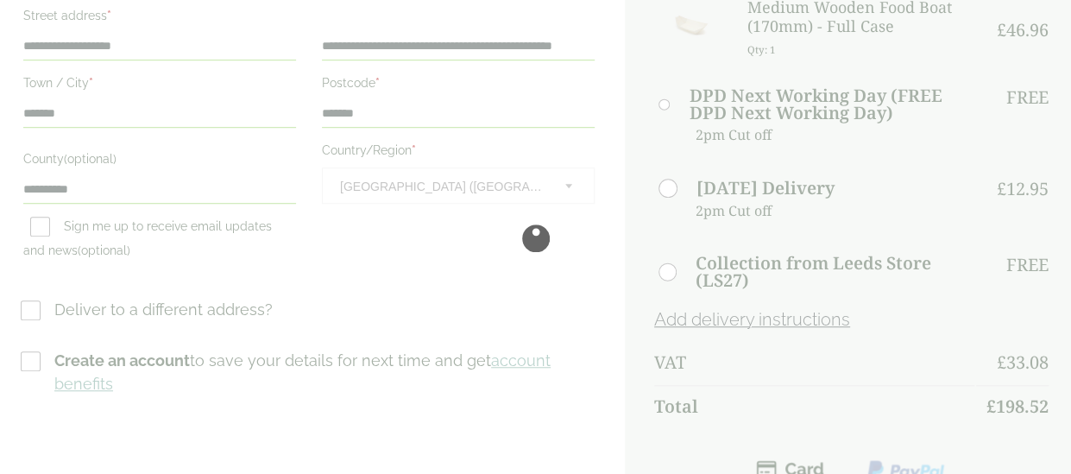
scroll to position [536, 0]
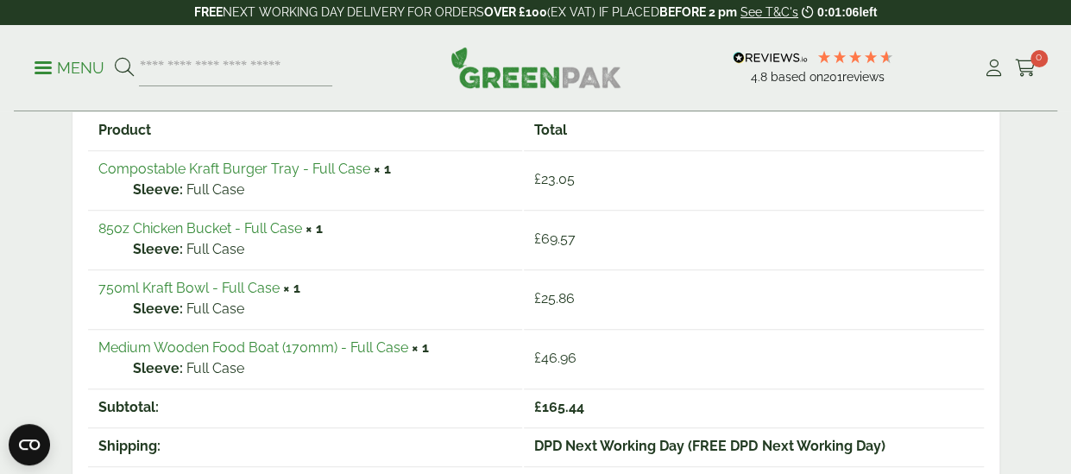
scroll to position [325, 0]
